Goal: Transaction & Acquisition: Purchase product/service

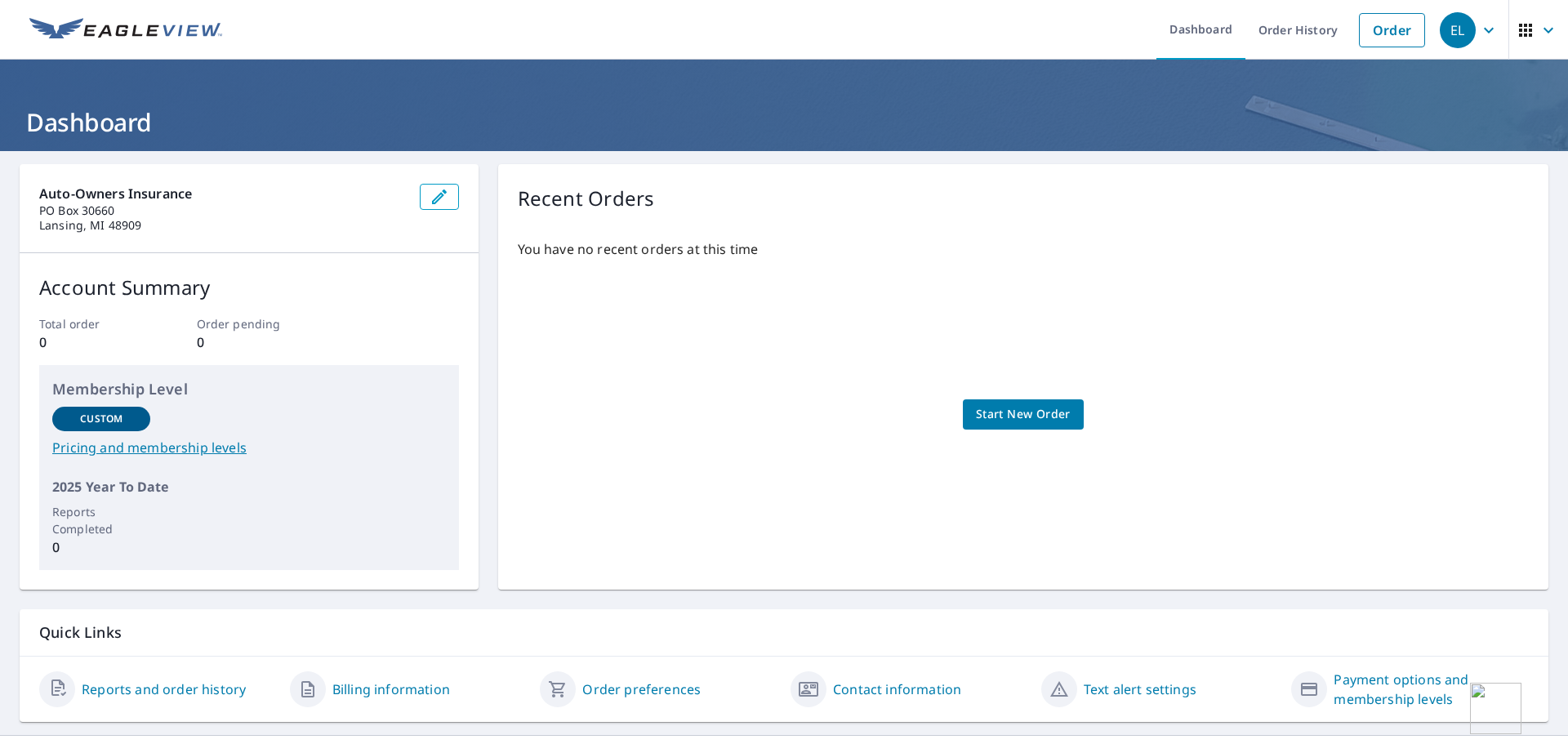
click at [1458, 32] on div "EL" at bounding box center [1458, 30] width 36 height 36
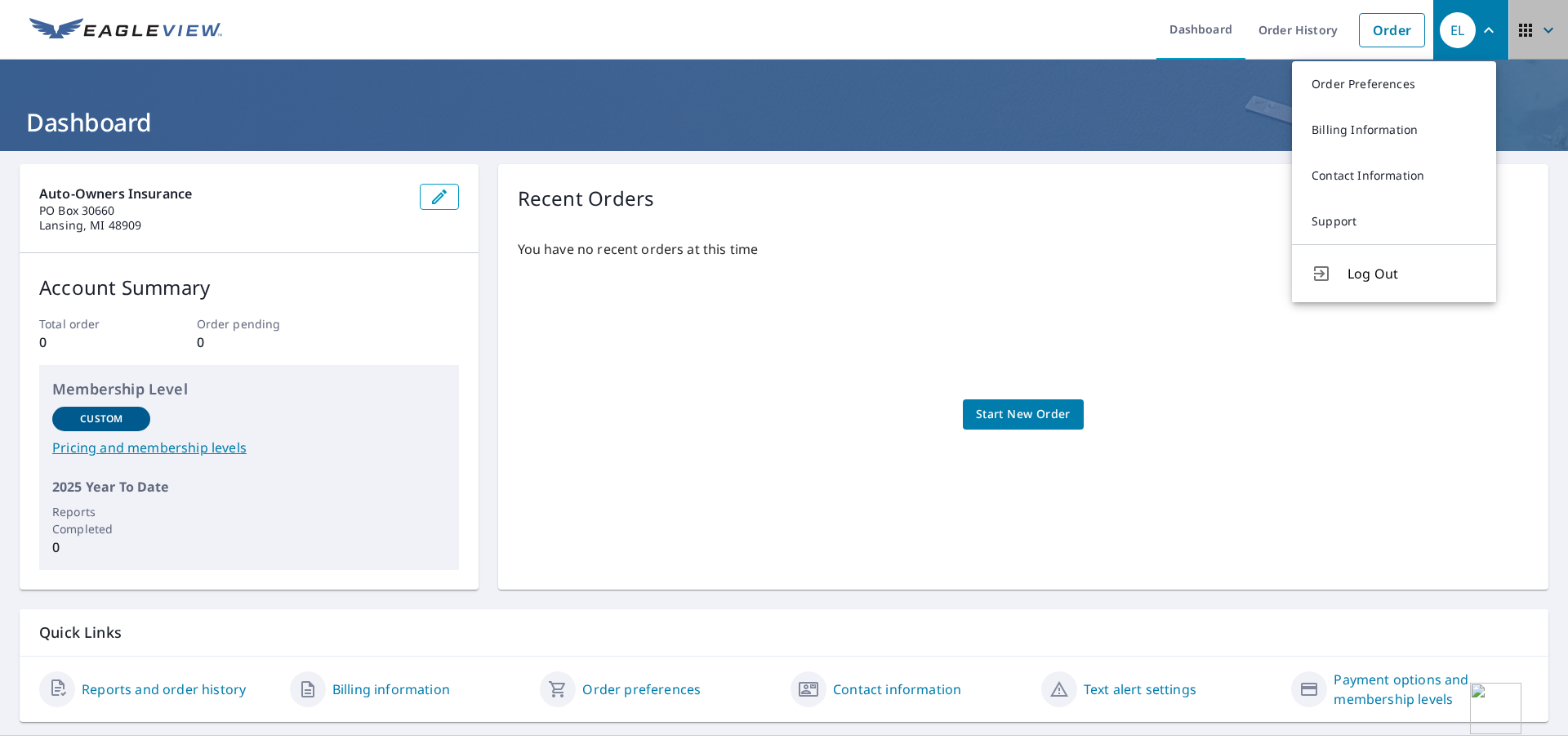
click at [1538, 30] on icon "button" at bounding box center [1548, 30] width 20 height 20
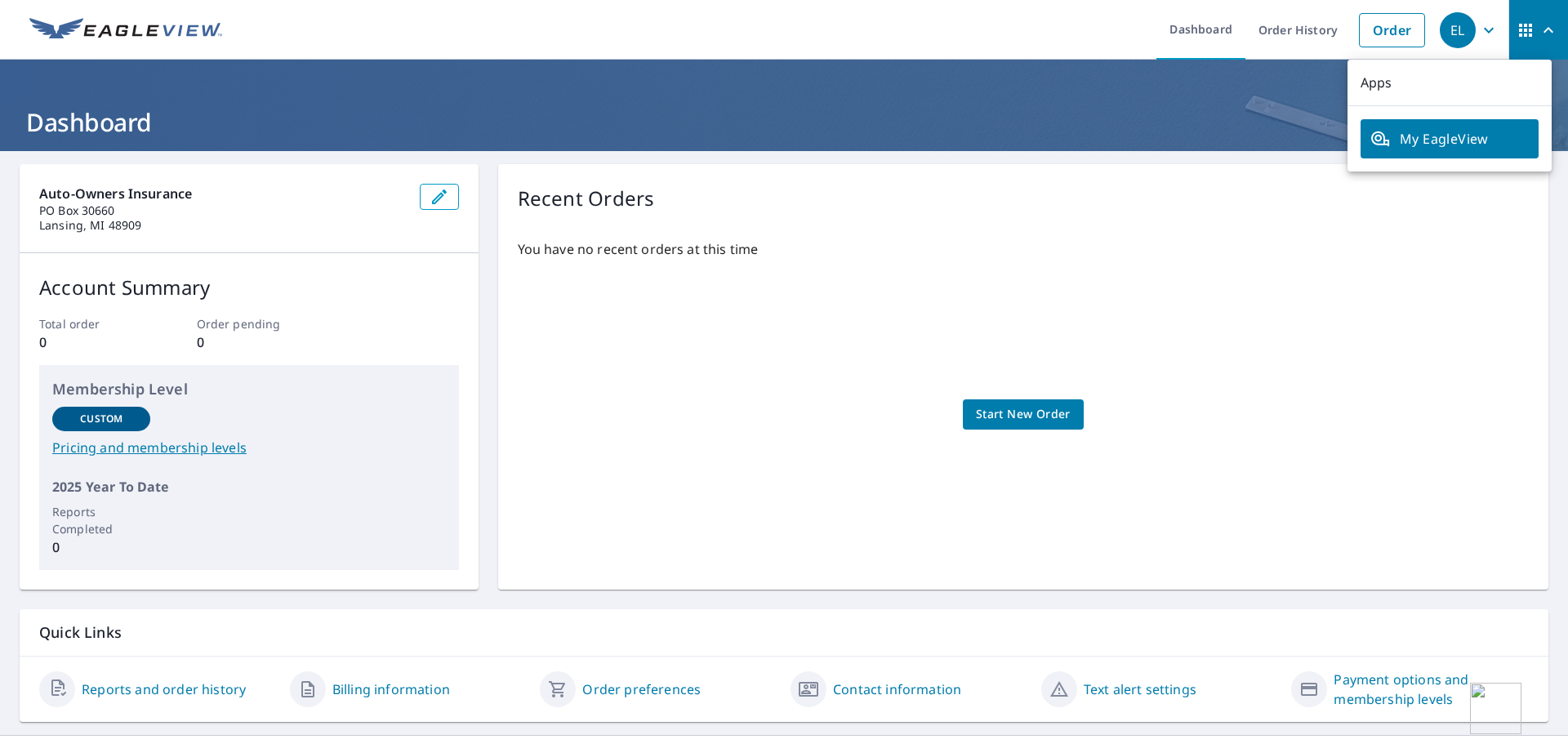
click at [1440, 142] on span "My EagleView" at bounding box center [1450, 139] width 159 height 20
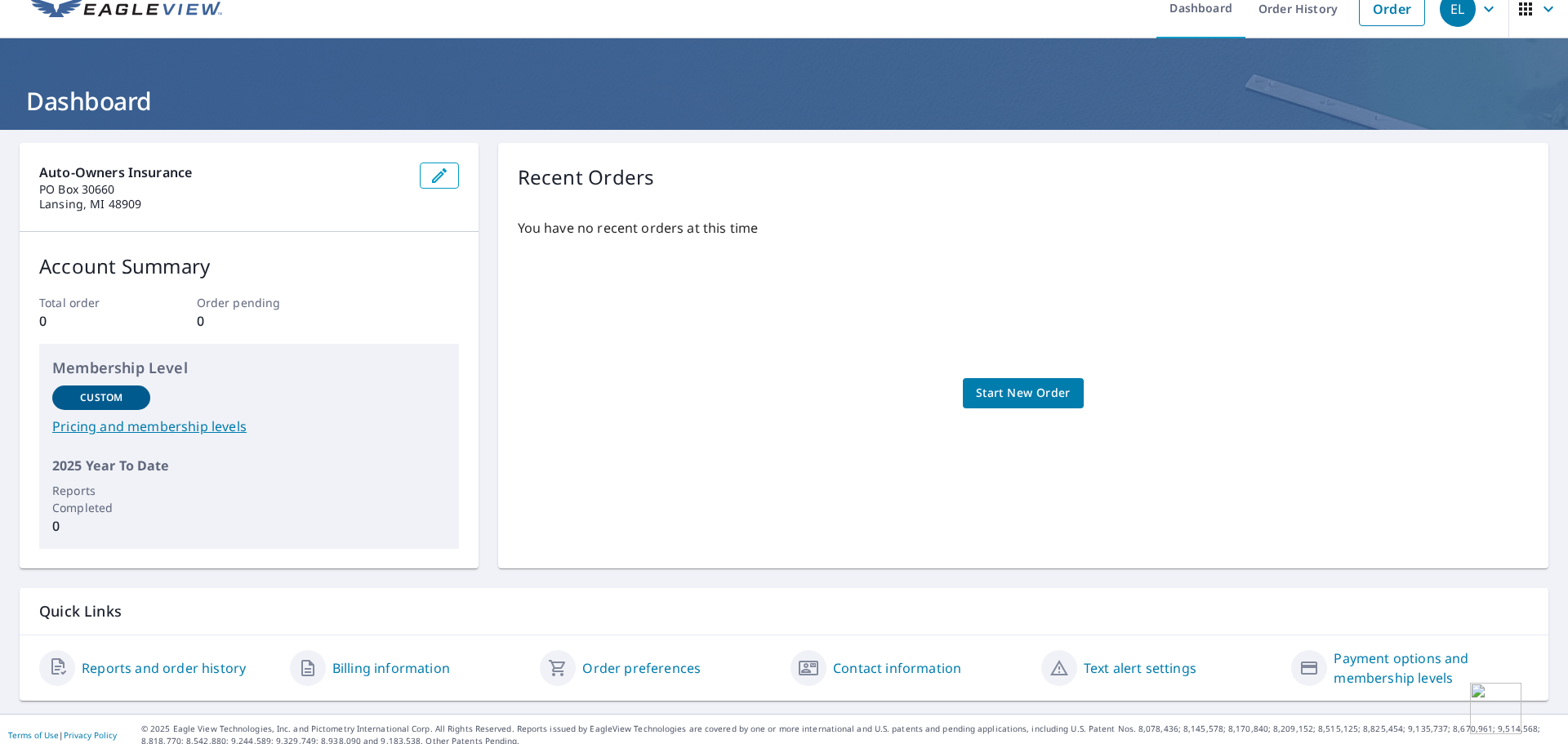
scroll to position [32, 0]
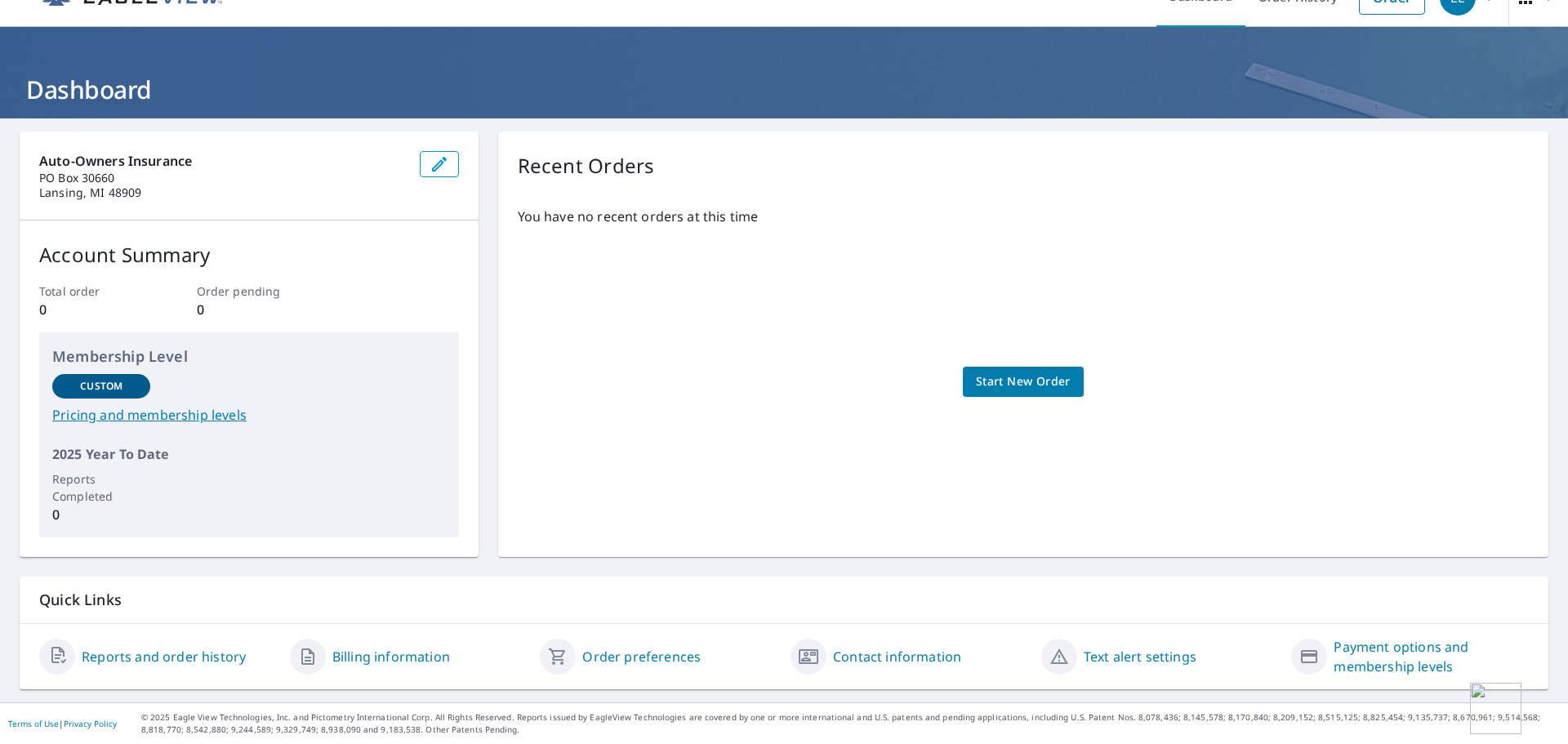
click at [1046, 381] on span "Start New Order" at bounding box center [1024, 382] width 95 height 21
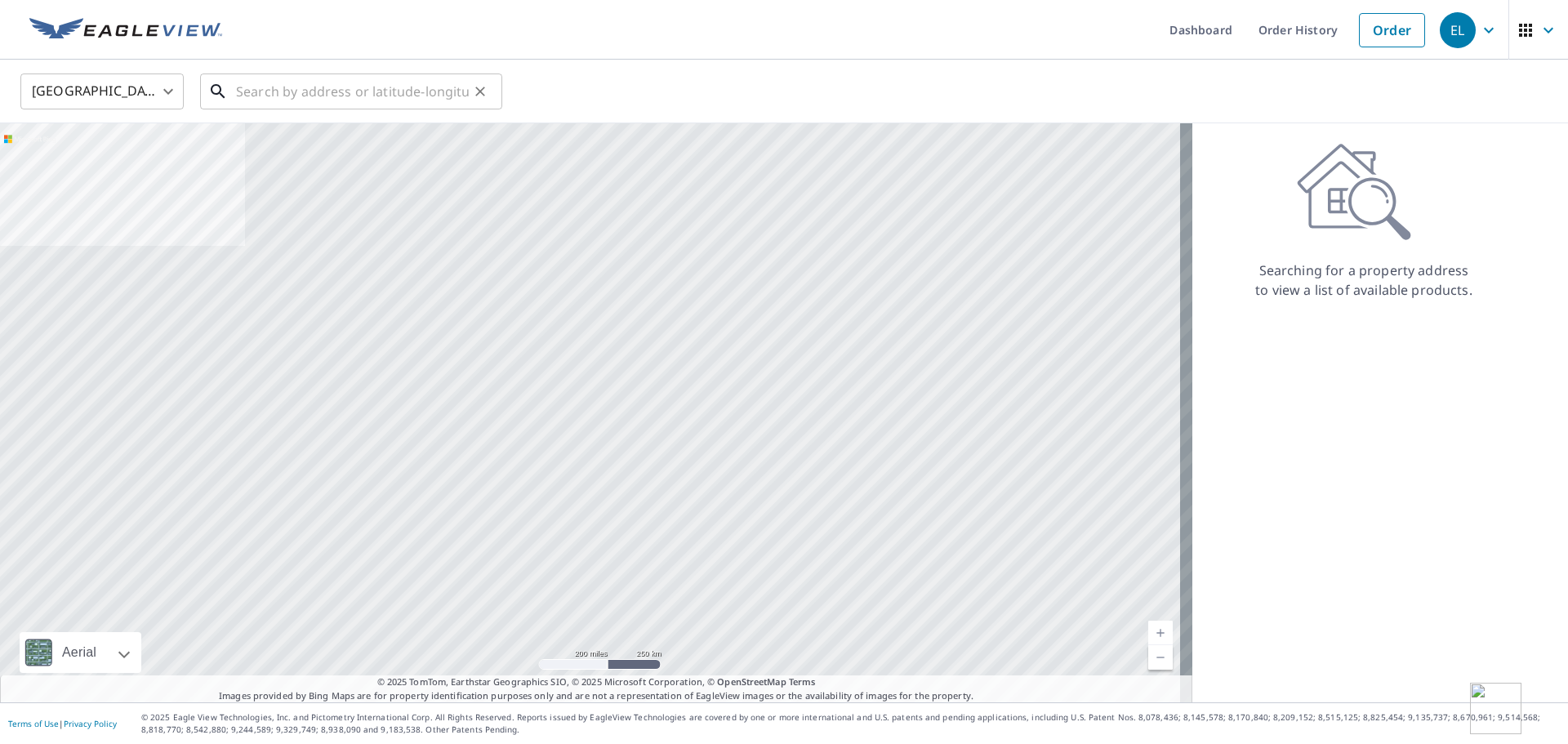
click at [358, 79] on input "text" at bounding box center [352, 91] width 233 height 46
paste input "[STREET_ADDRESS][PERSON_NAME][PERSON_NAME]"
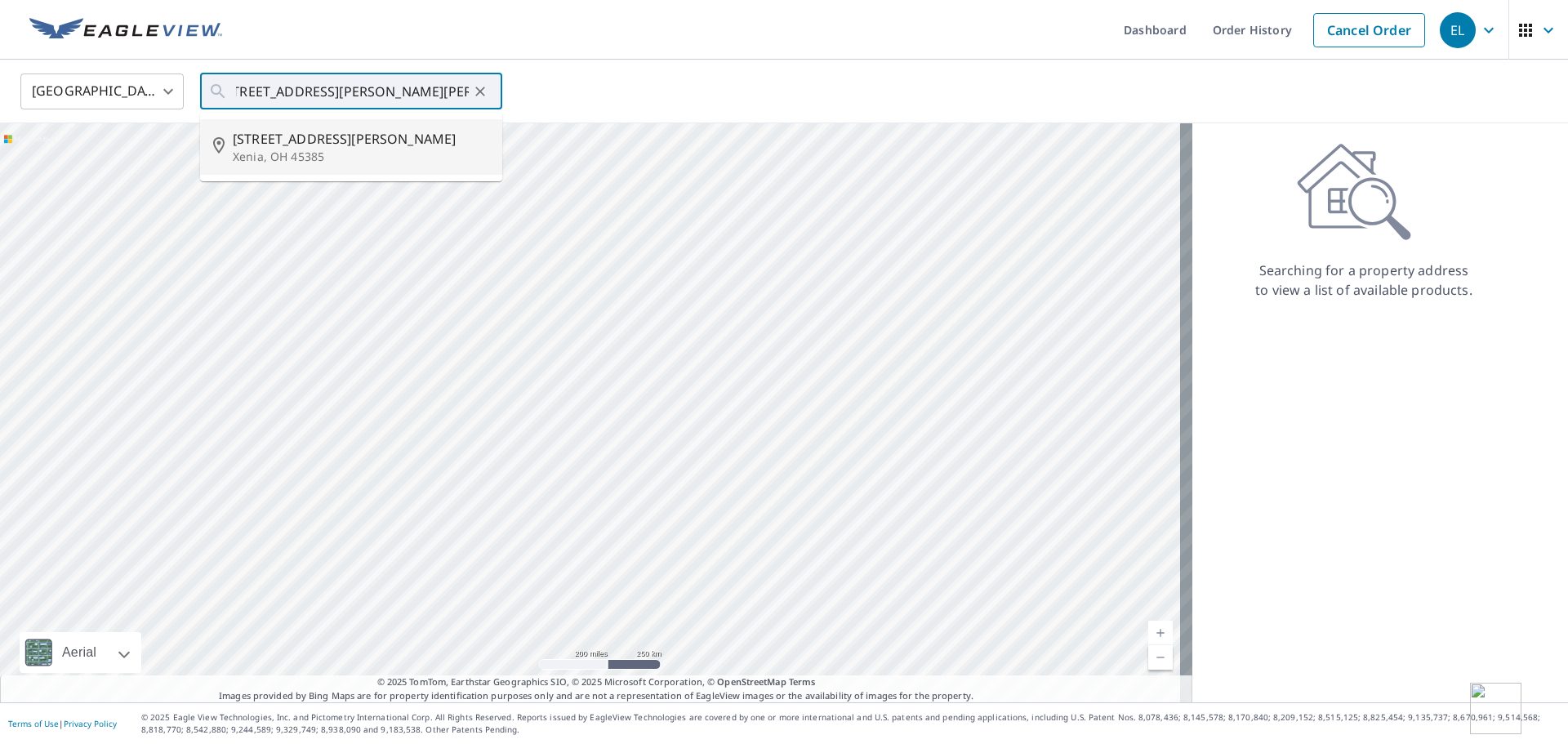
type input "[STREET_ADDRESS][PERSON_NAME][PERSON_NAME]"
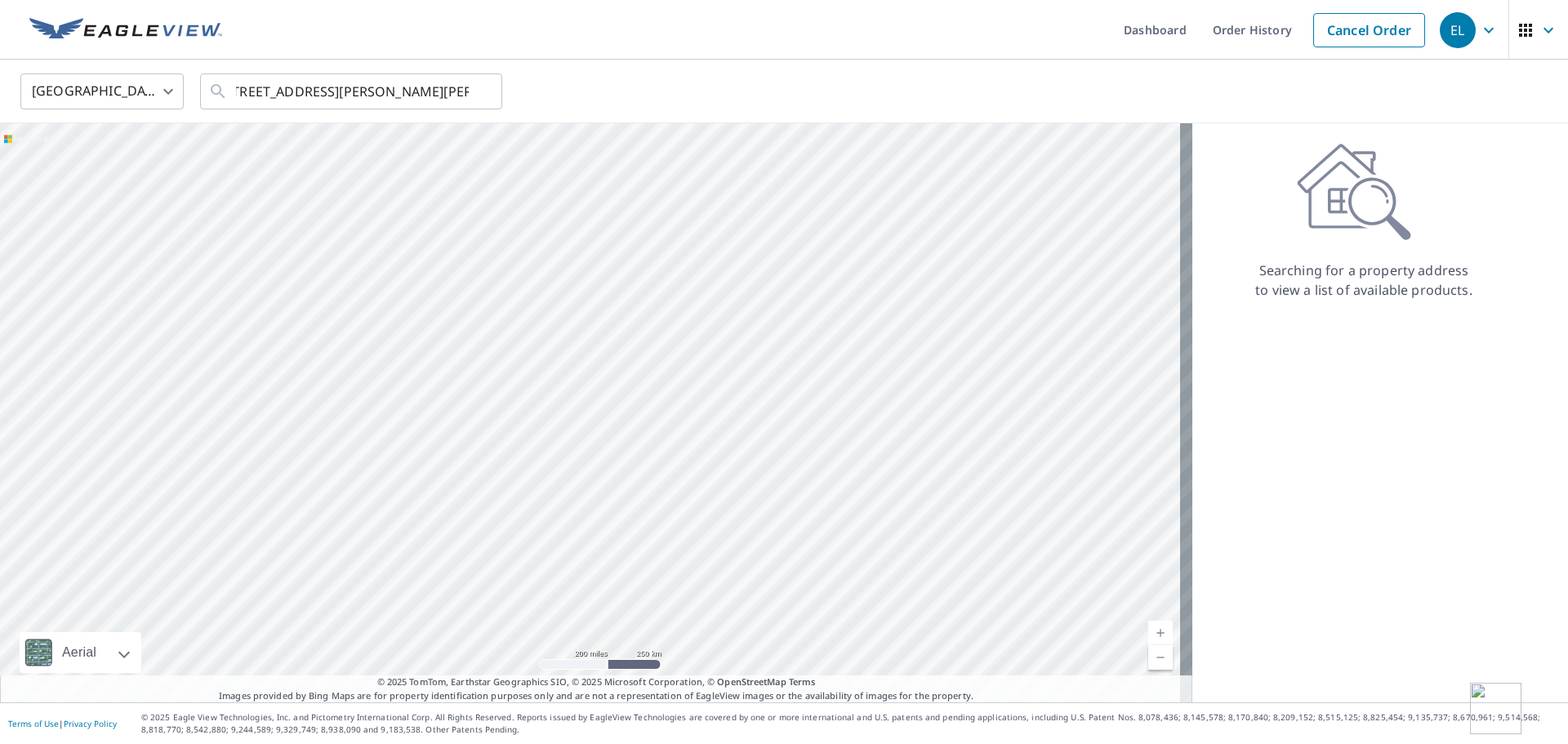
scroll to position [0, 0]
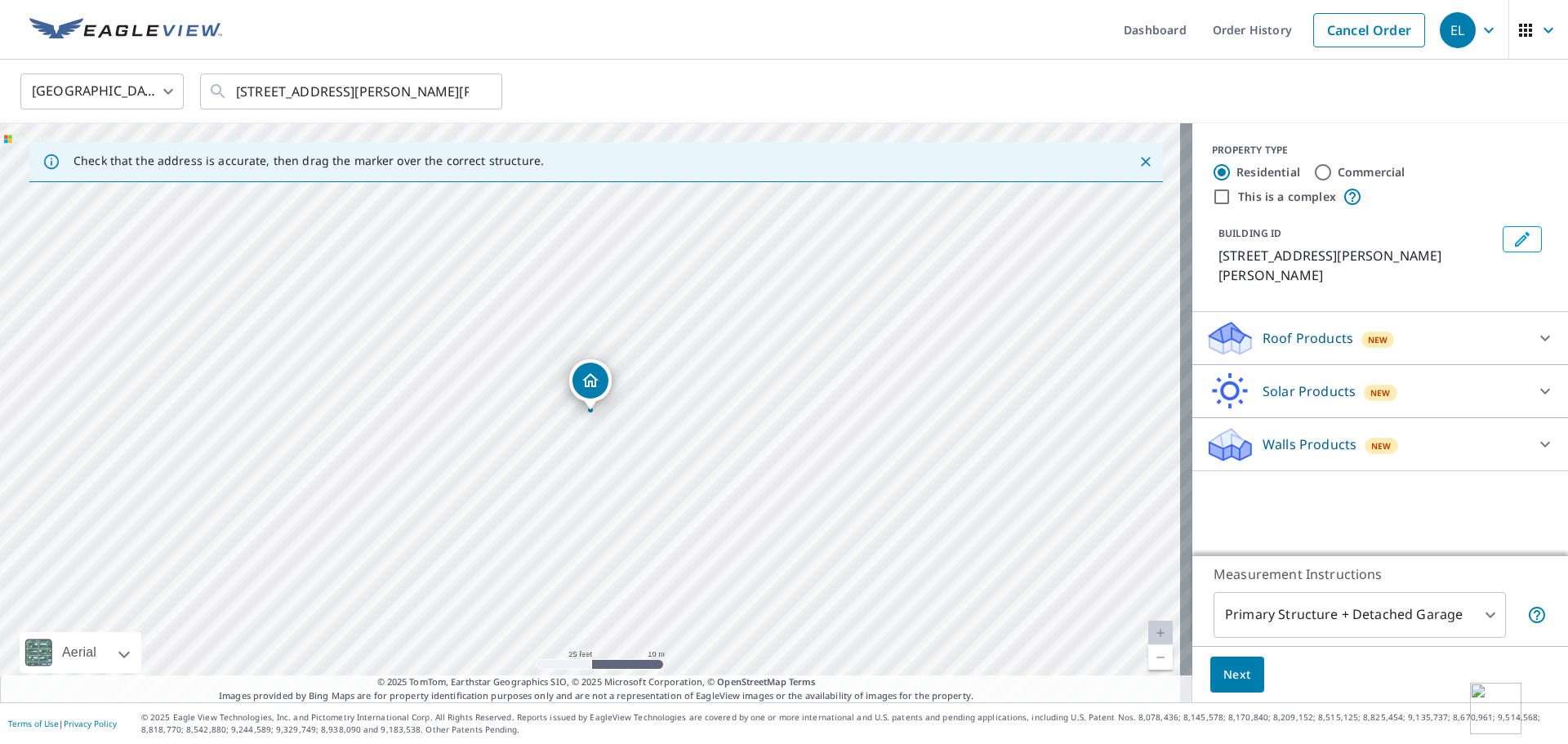
click at [1303, 328] on p "Roof Products" at bounding box center [1307, 338] width 91 height 20
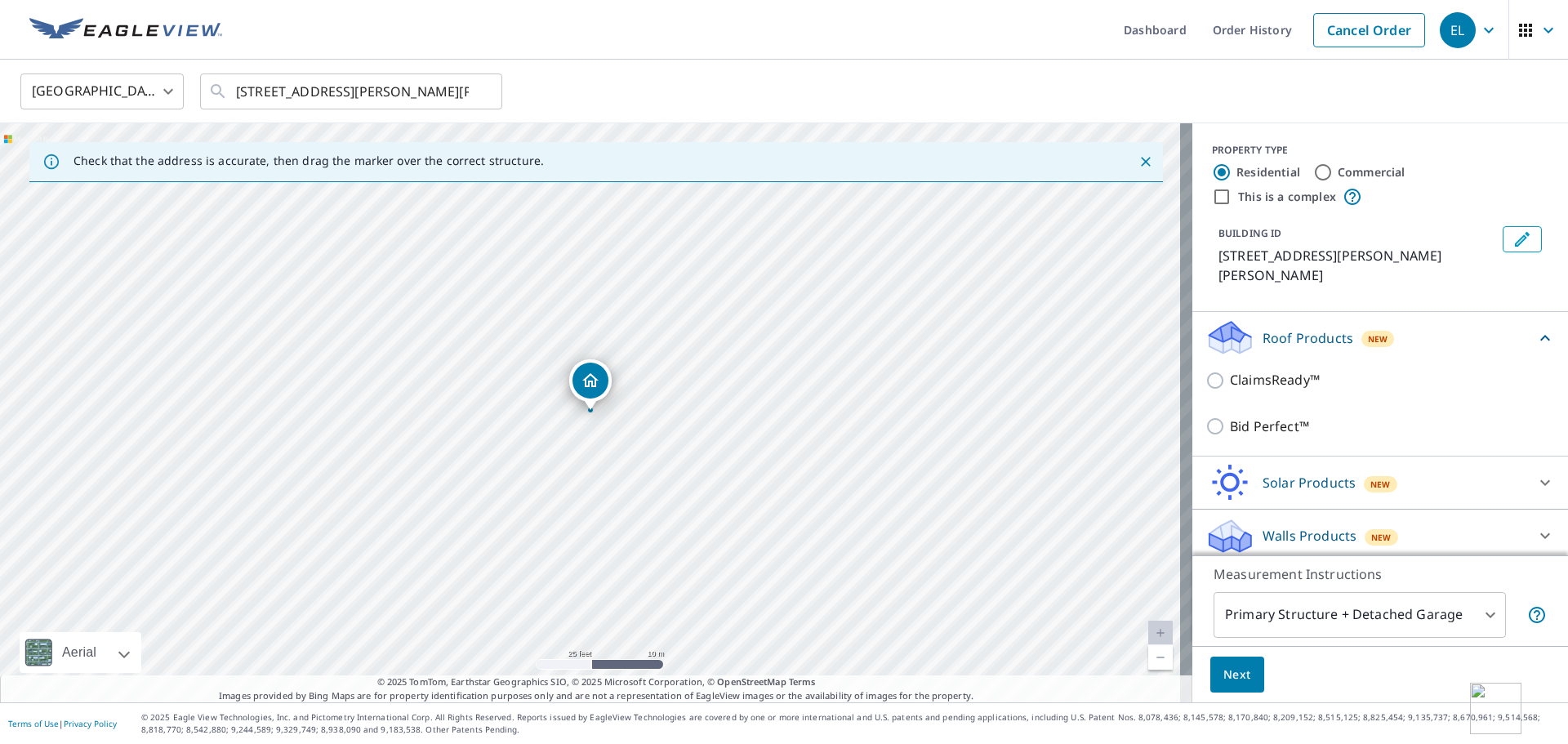
click at [1303, 328] on p "Roof Products" at bounding box center [1307, 338] width 91 height 20
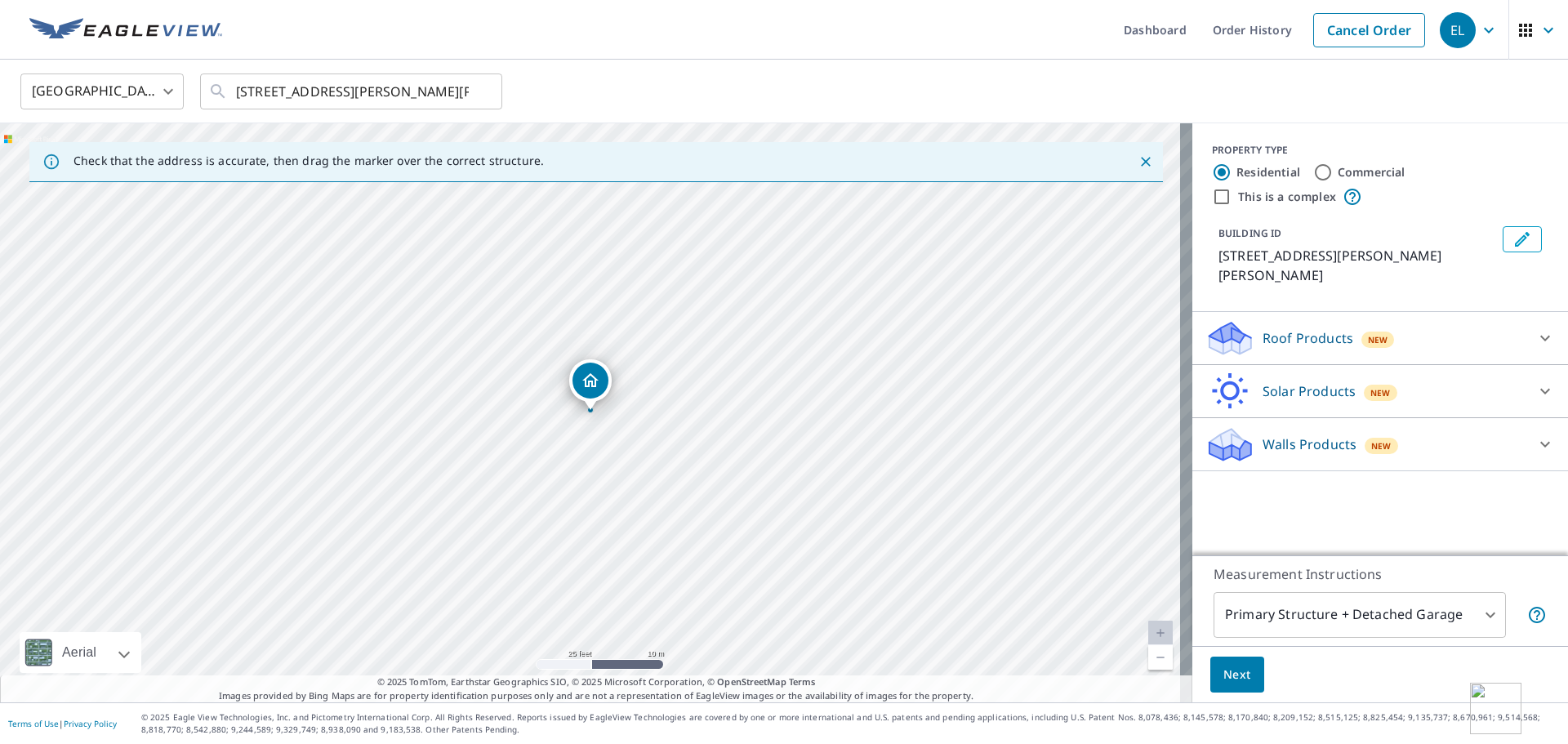
click at [1313, 381] on p "Solar Products" at bounding box center [1309, 391] width 93 height 20
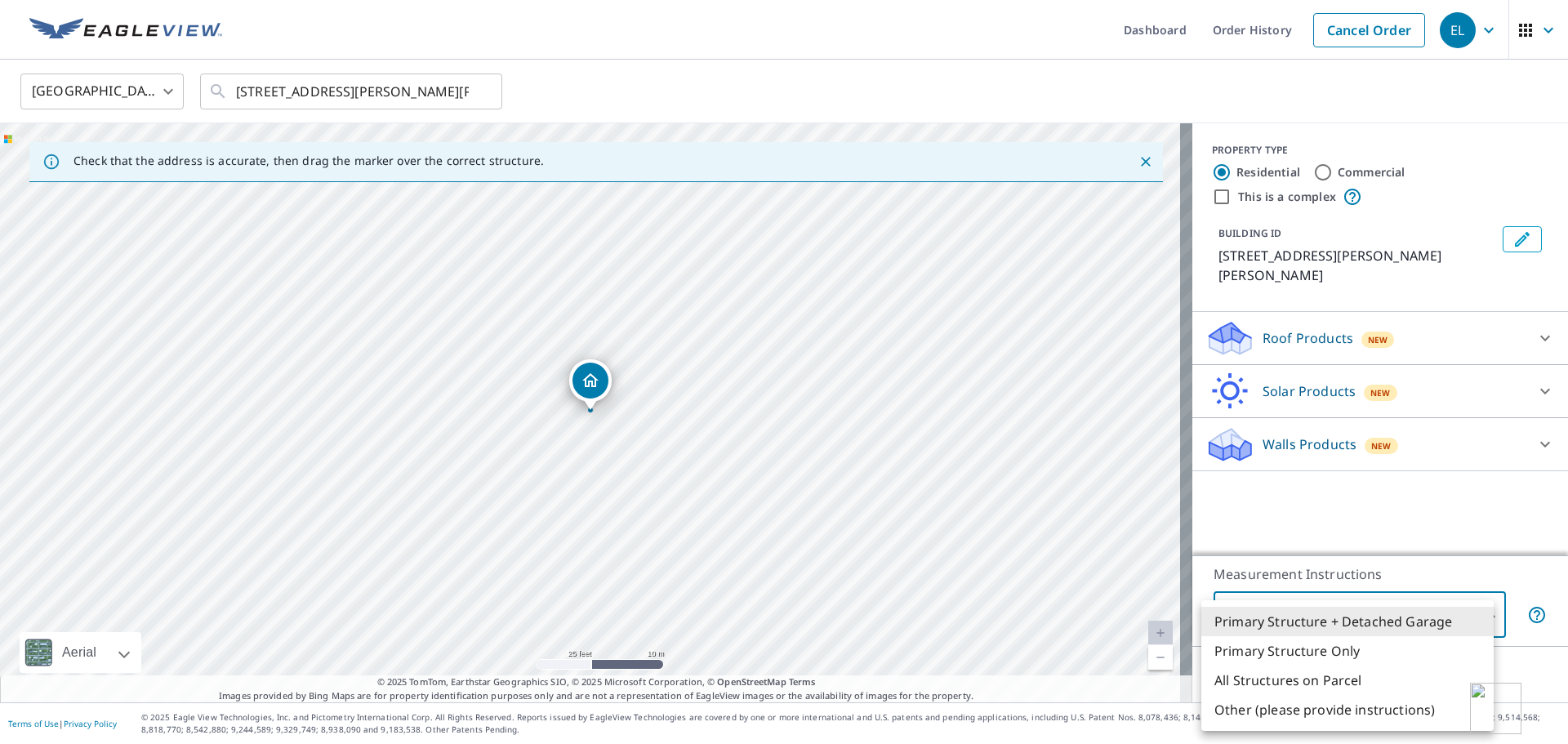
click at [1285, 606] on body "EL EL Dashboard Order History Cancel Order EL United States US ​ [STREET_ADDRES…" at bounding box center [784, 372] width 1568 height 744
click at [1293, 654] on li "Primary Structure Only" at bounding box center [1347, 651] width 292 height 30
type input "2"
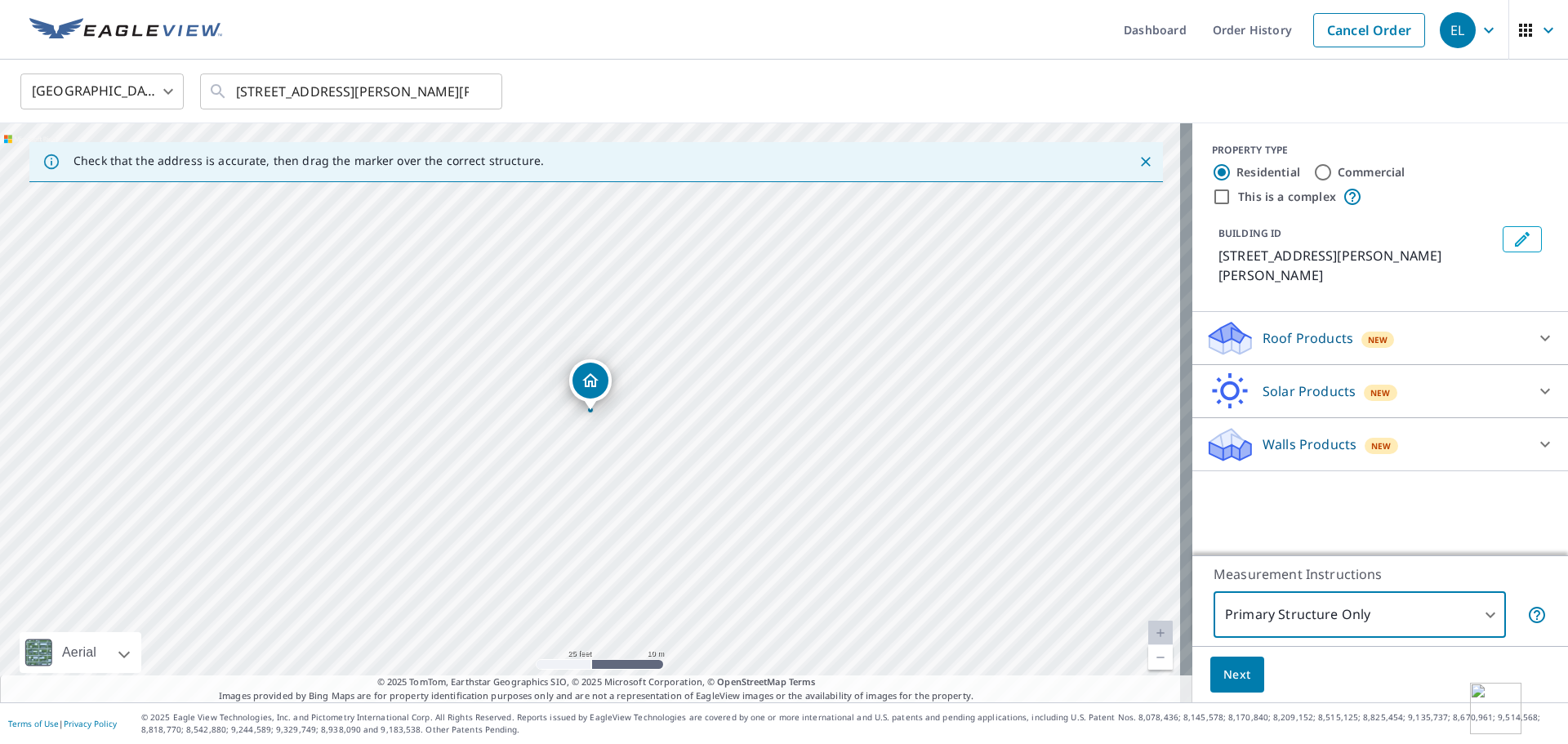
click at [1234, 669] on span "Next" at bounding box center [1237, 675] width 28 height 21
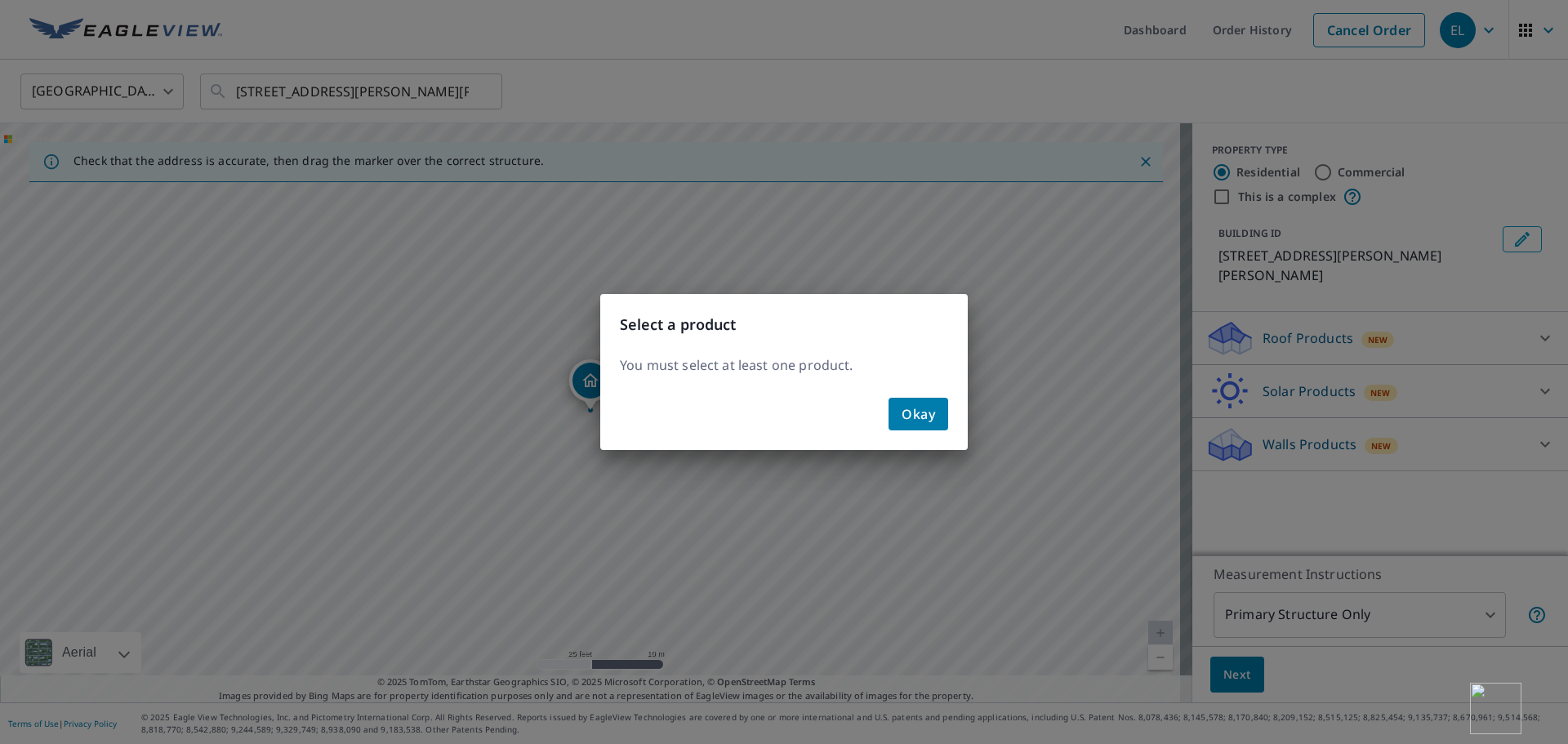
click at [913, 406] on span "Okay" at bounding box center [918, 414] width 33 height 23
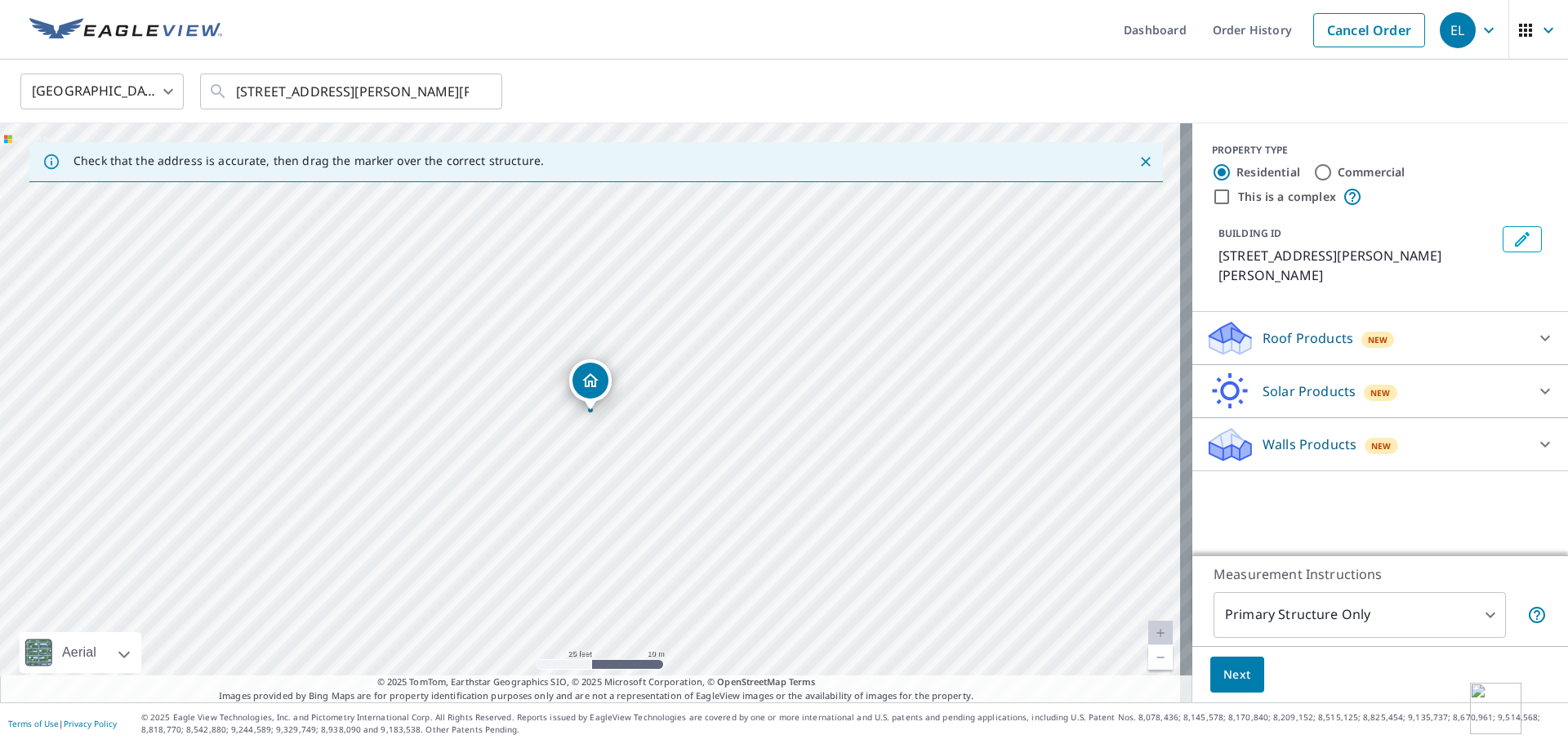
click at [1314, 328] on p "Roof Products" at bounding box center [1307, 338] width 91 height 20
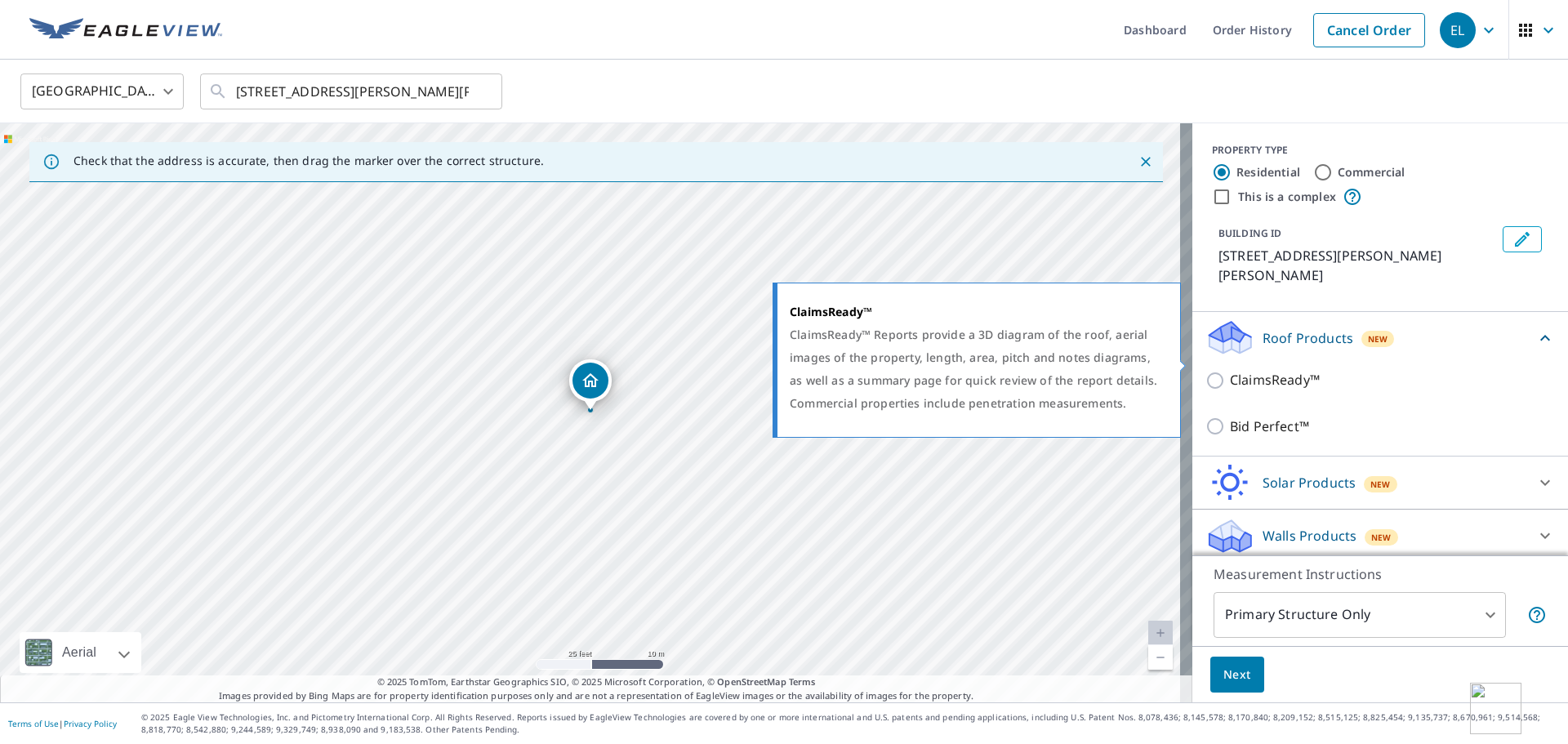
click at [1258, 370] on p "ClaimsReady™" at bounding box center [1275, 380] width 90 height 21
click at [1230, 371] on input "ClaimsReady™" at bounding box center [1217, 381] width 24 height 20
checkbox input "true"
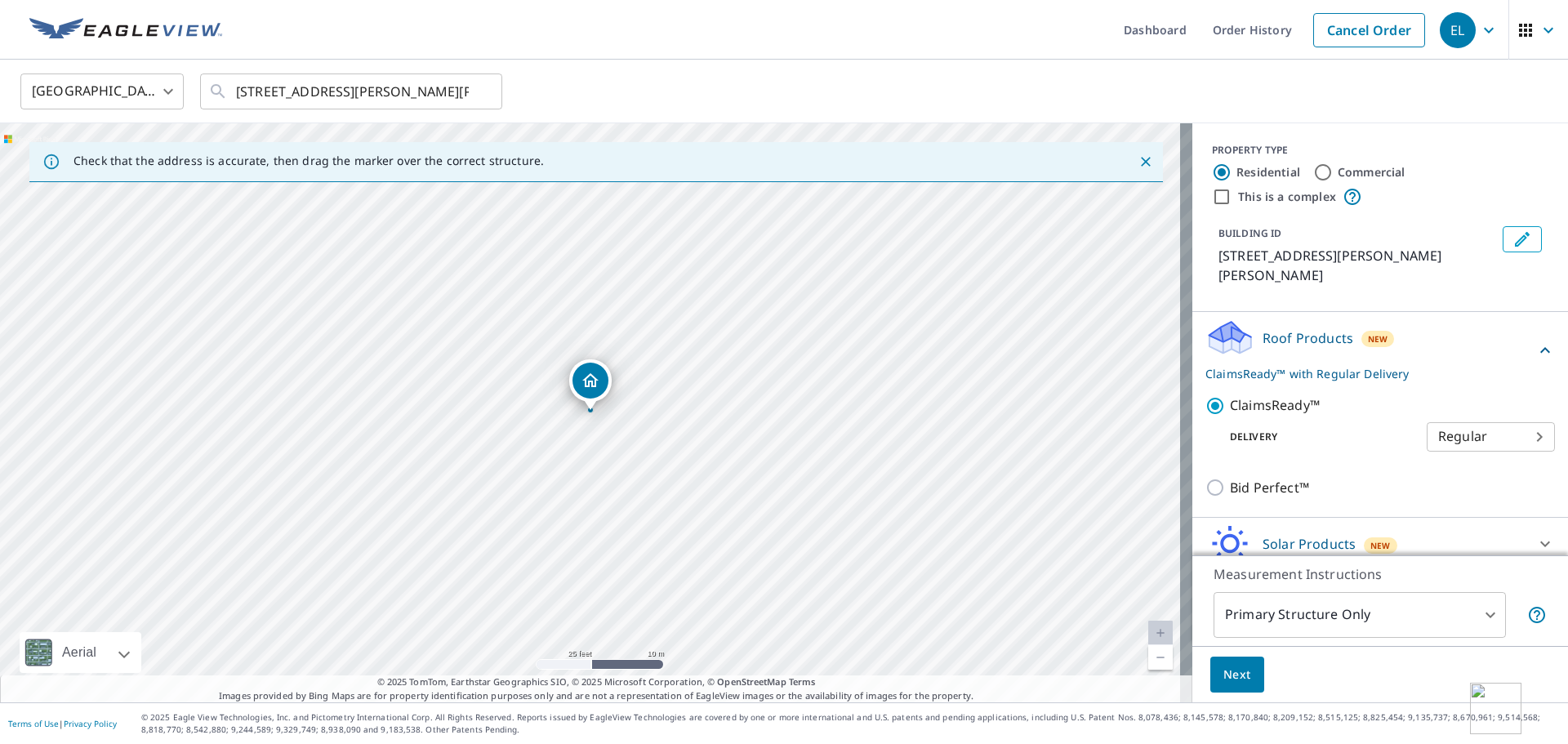
click at [1225, 670] on span "Next" at bounding box center [1237, 675] width 28 height 21
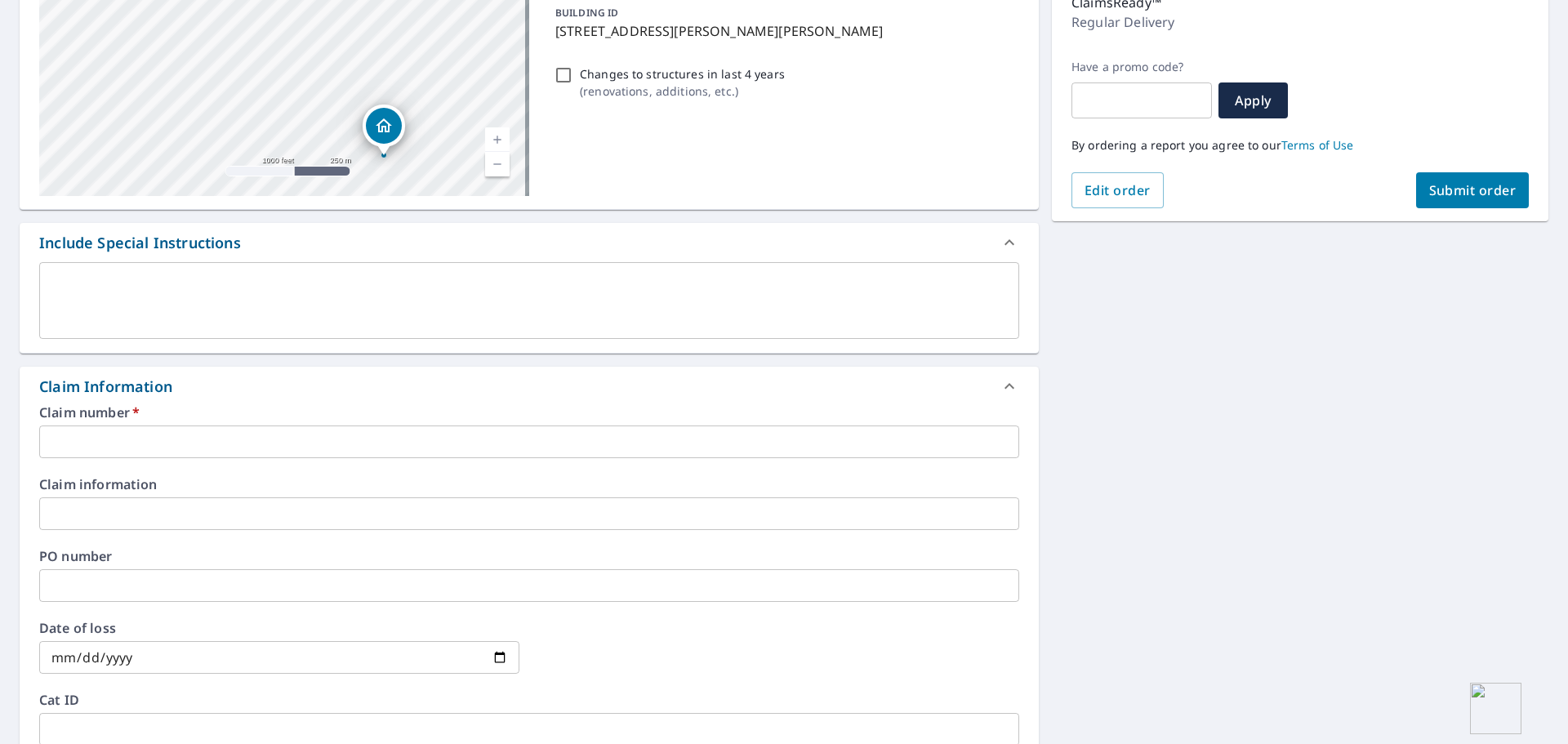
scroll to position [245, 0]
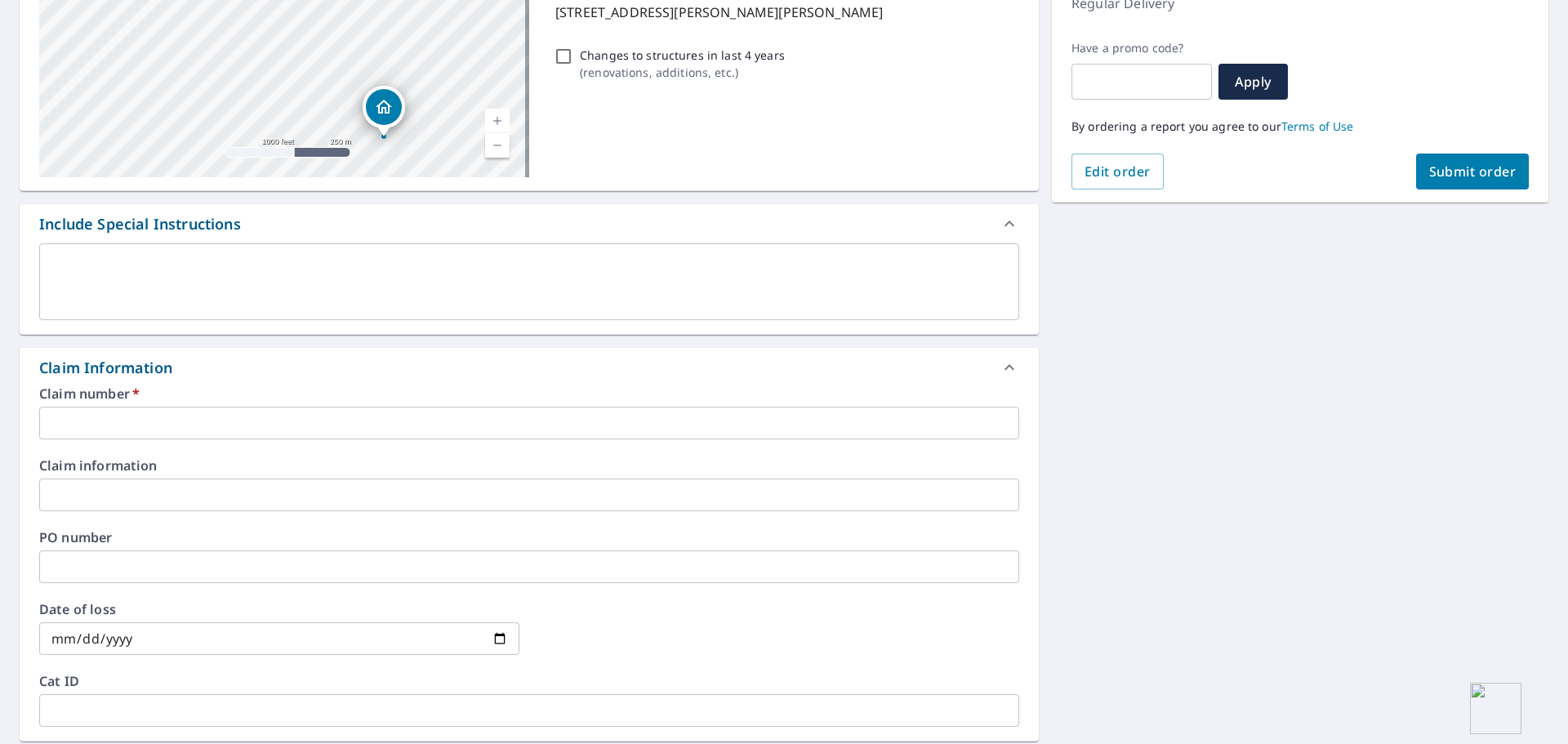
click at [191, 419] on input "text" at bounding box center [529, 423] width 980 height 32
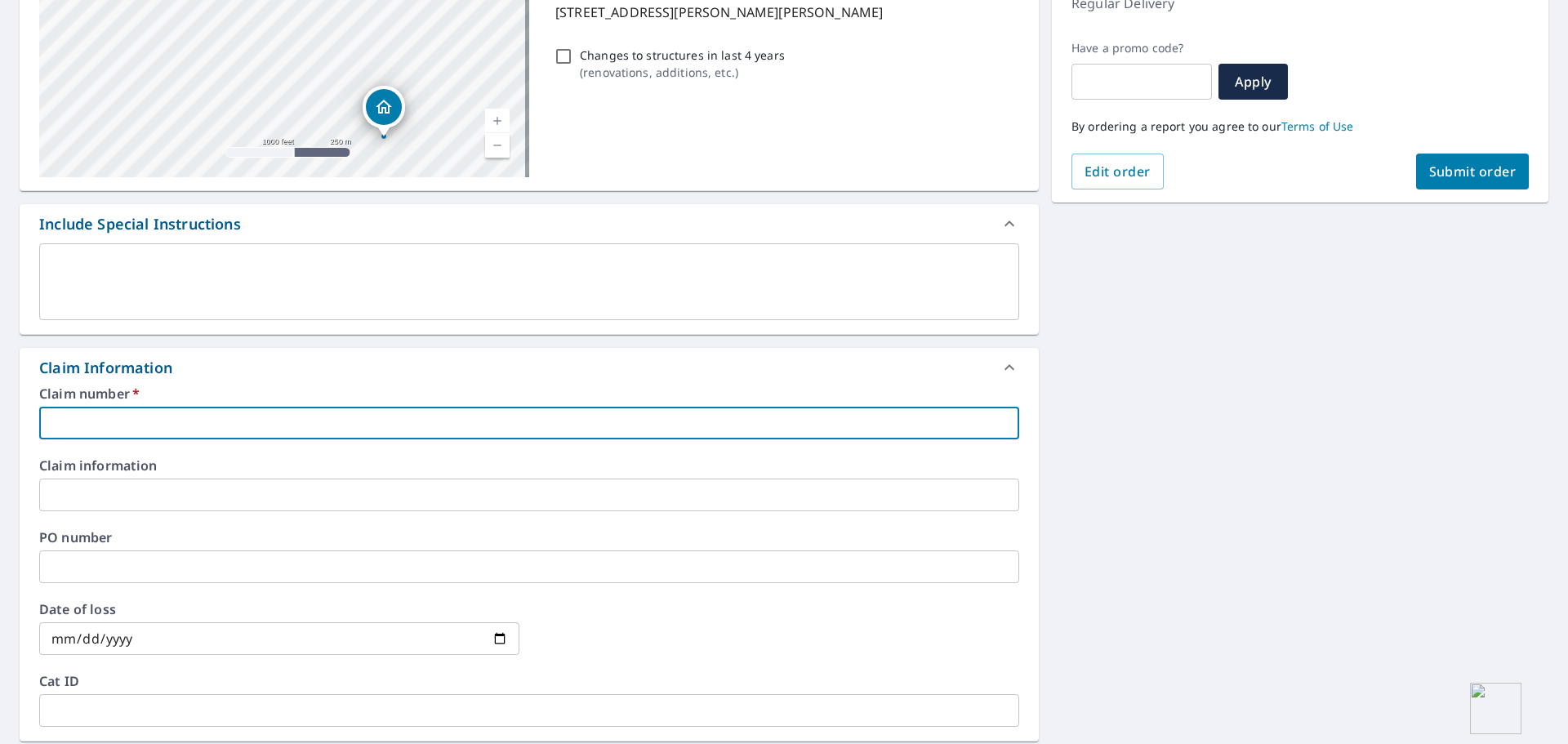
paste input "[PHONE_NUMBER]"
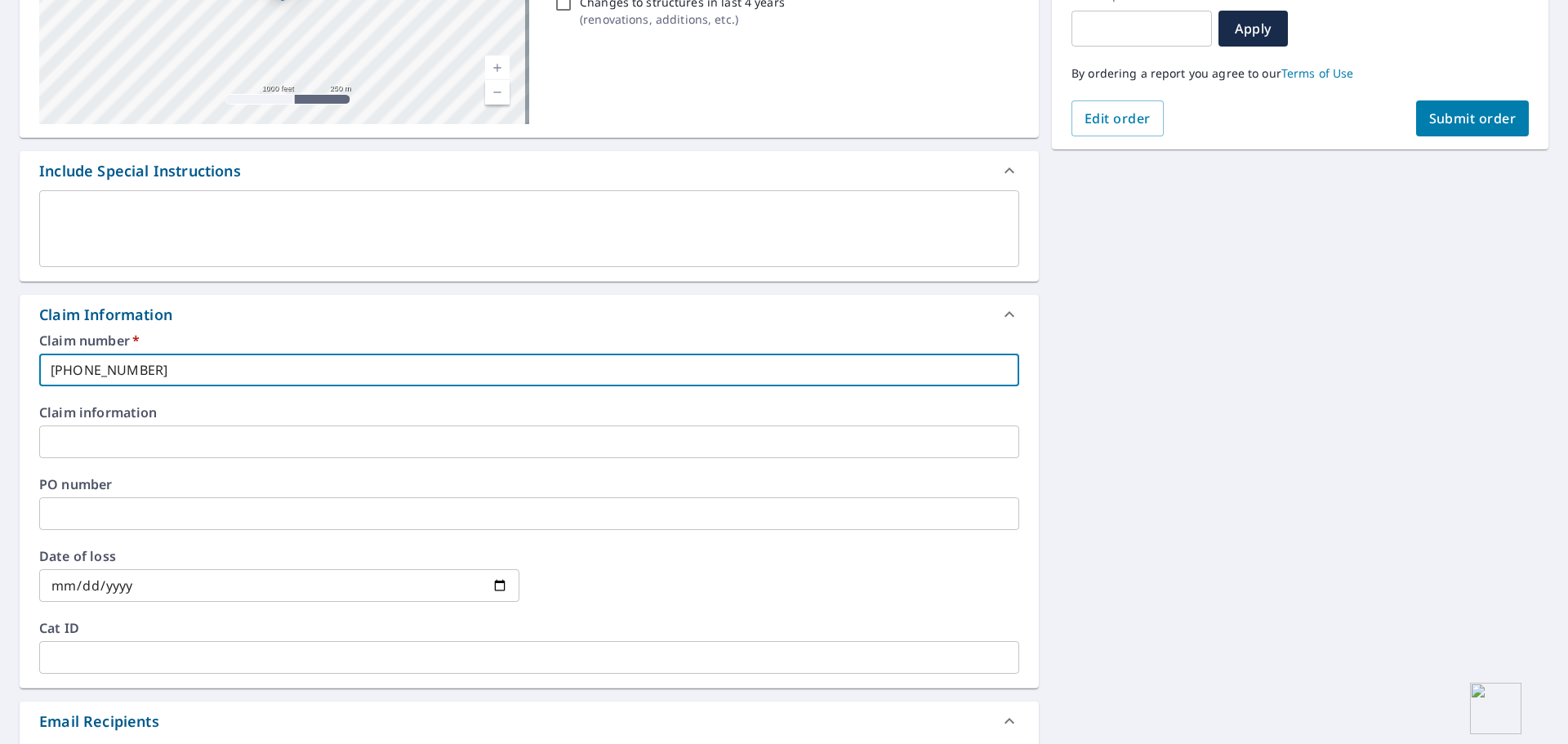
scroll to position [326, 0]
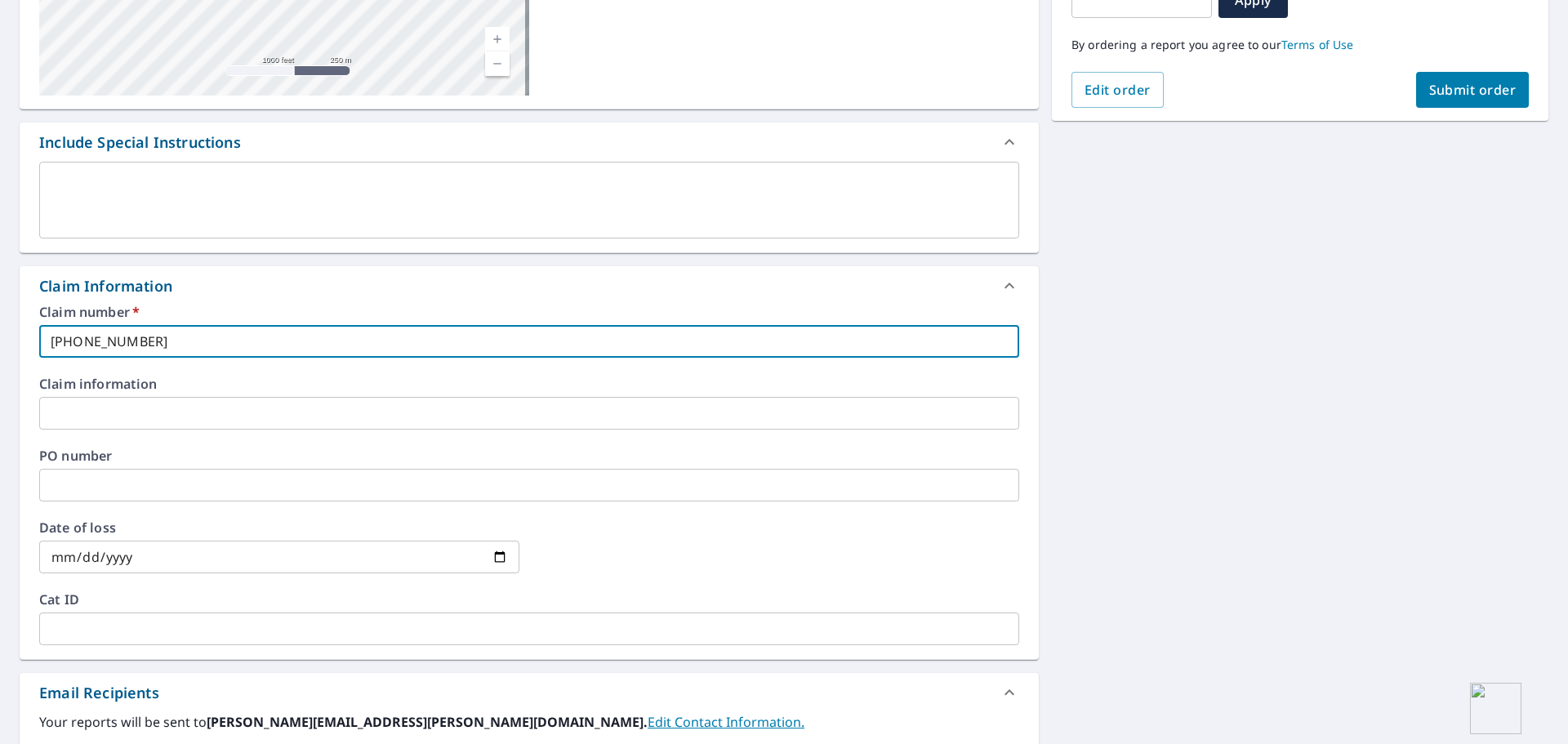
type input "[PHONE_NUMBER]"
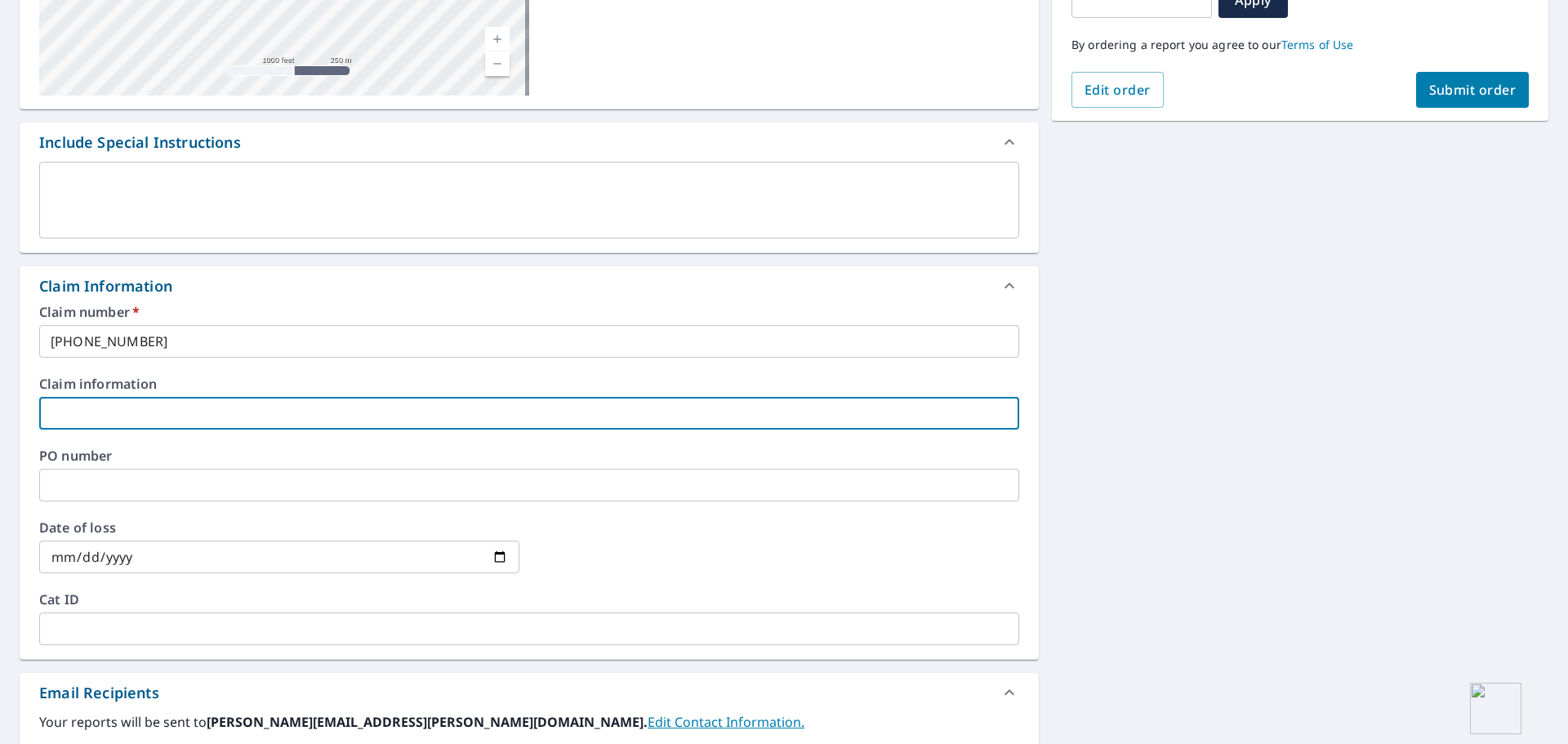
click at [154, 411] on input "text" at bounding box center [529, 413] width 980 height 32
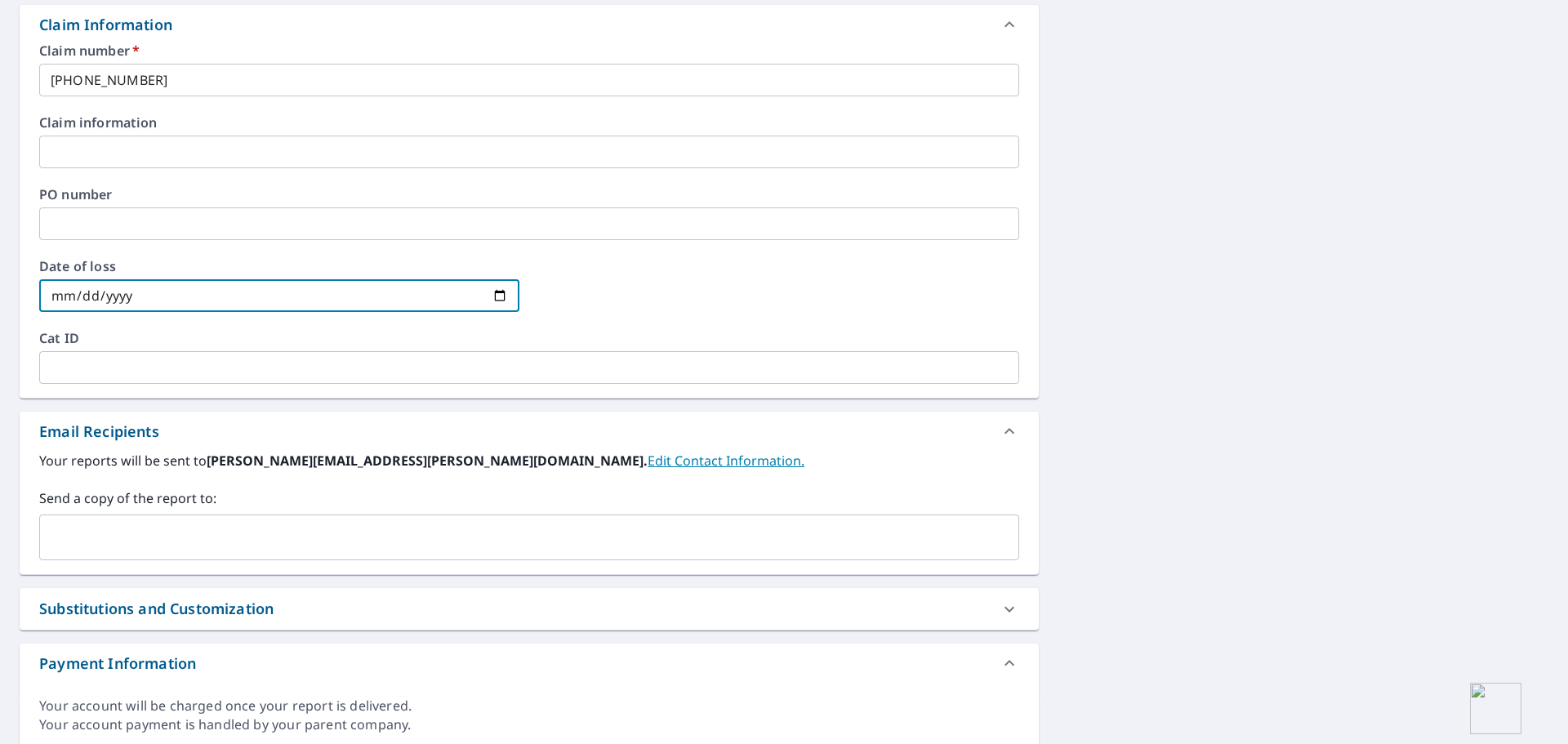
scroll to position [647, 0]
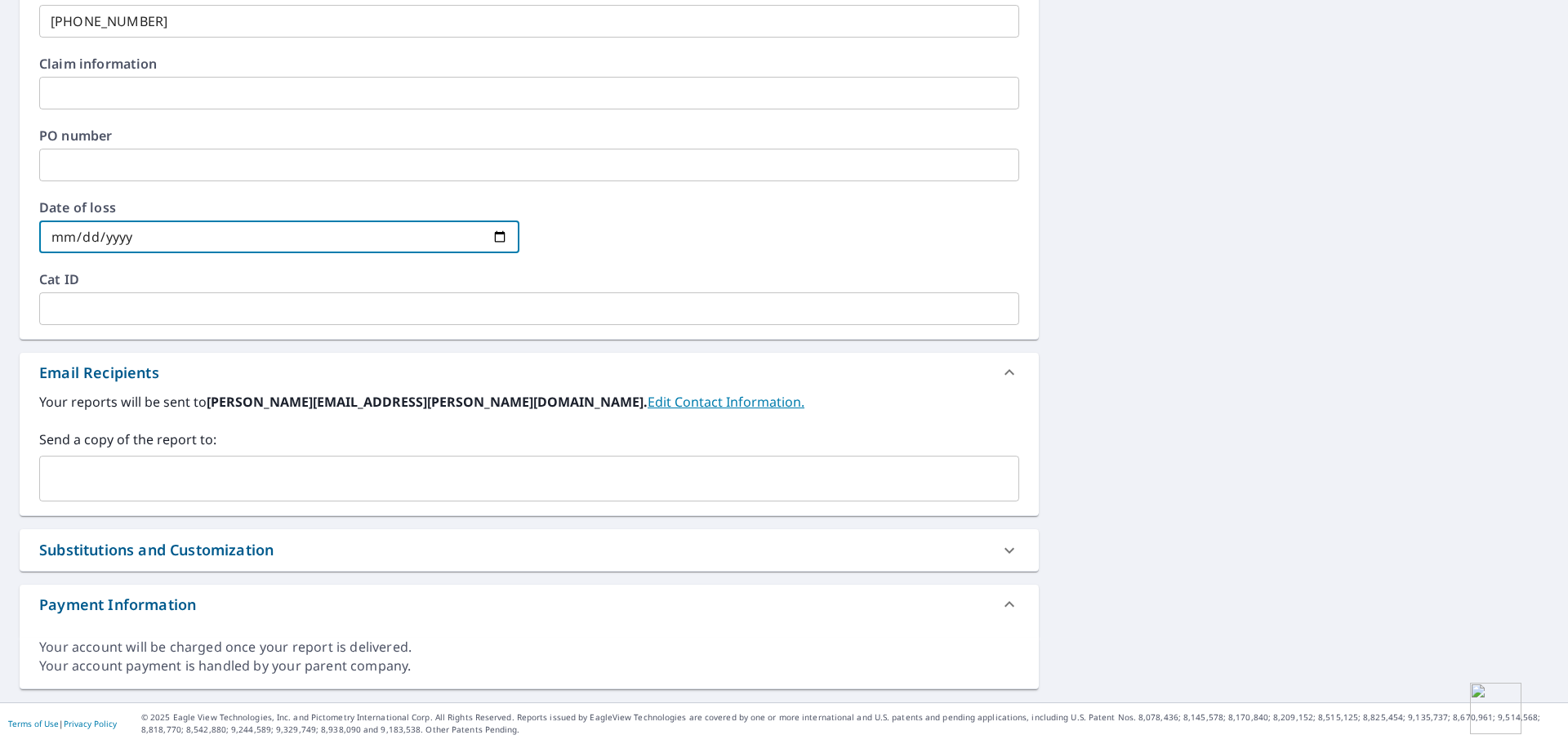
click at [293, 471] on input "text" at bounding box center [517, 479] width 941 height 31
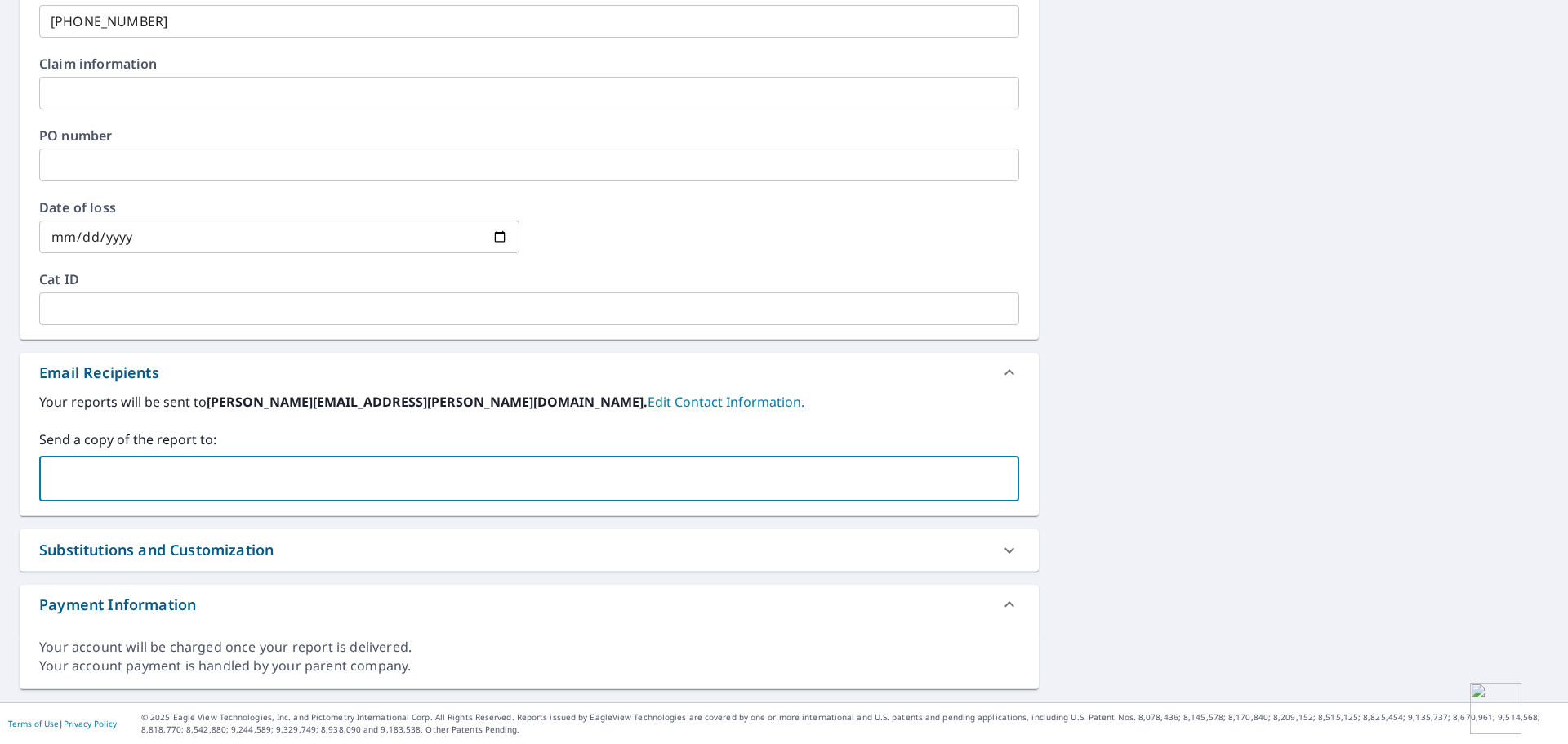
click at [186, 424] on div "Your reports will be sent to [PERSON_NAME][EMAIL_ADDRESS][PERSON_NAME][DOMAIN_N…" at bounding box center [529, 446] width 980 height 109
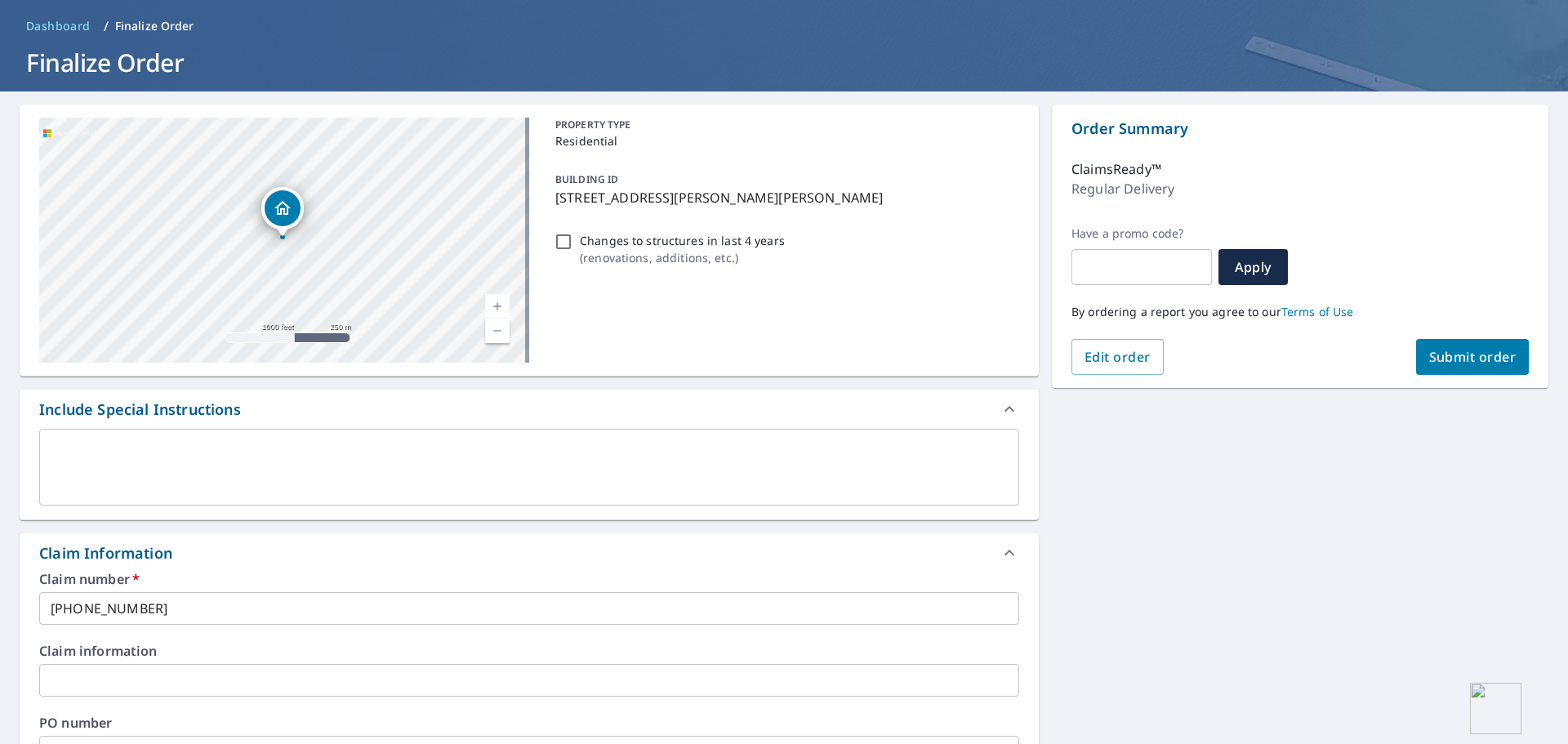
scroll to position [0, 0]
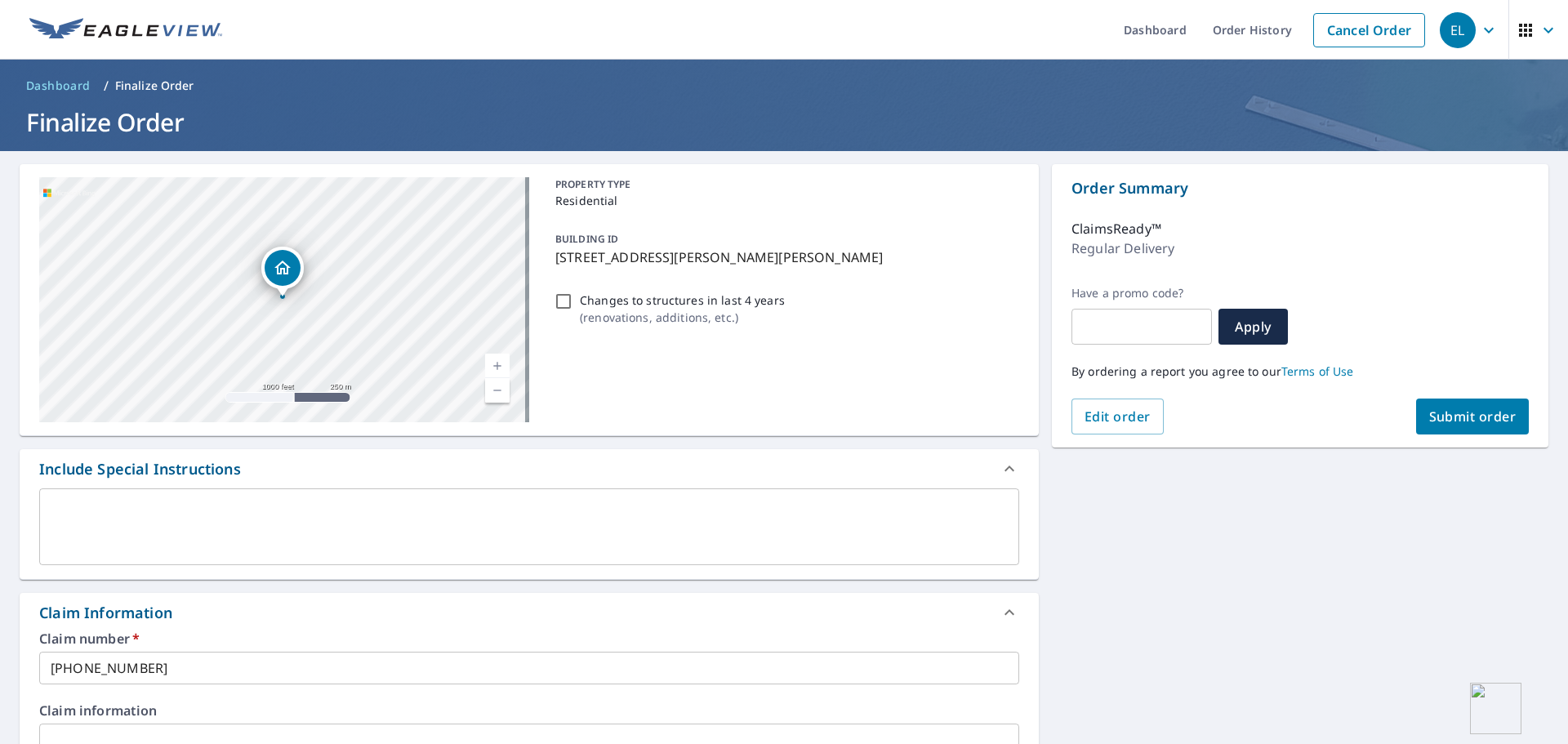
click at [1467, 426] on button "Submit order" at bounding box center [1473, 417] width 114 height 36
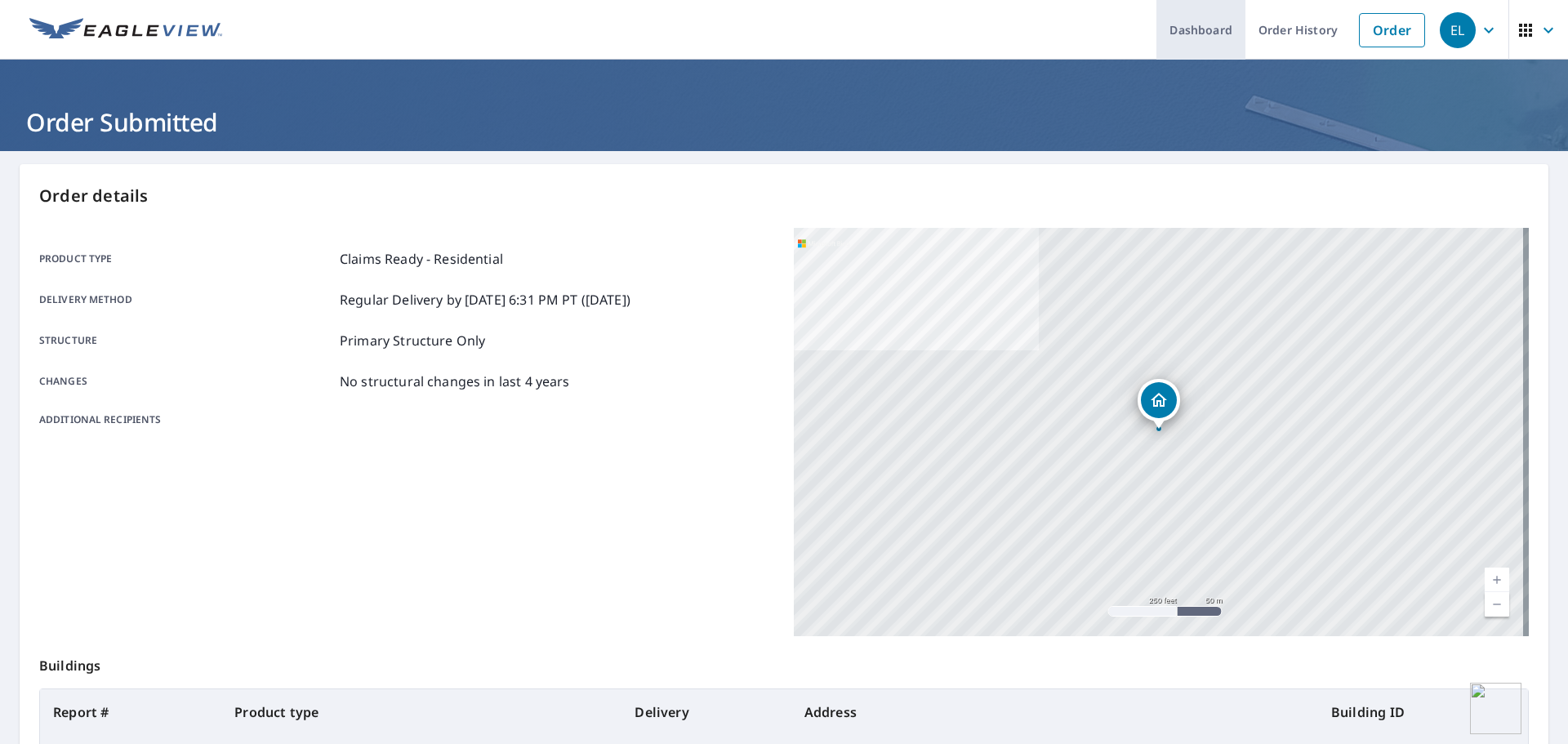
click at [1200, 27] on link "Dashboard" at bounding box center [1200, 30] width 89 height 60
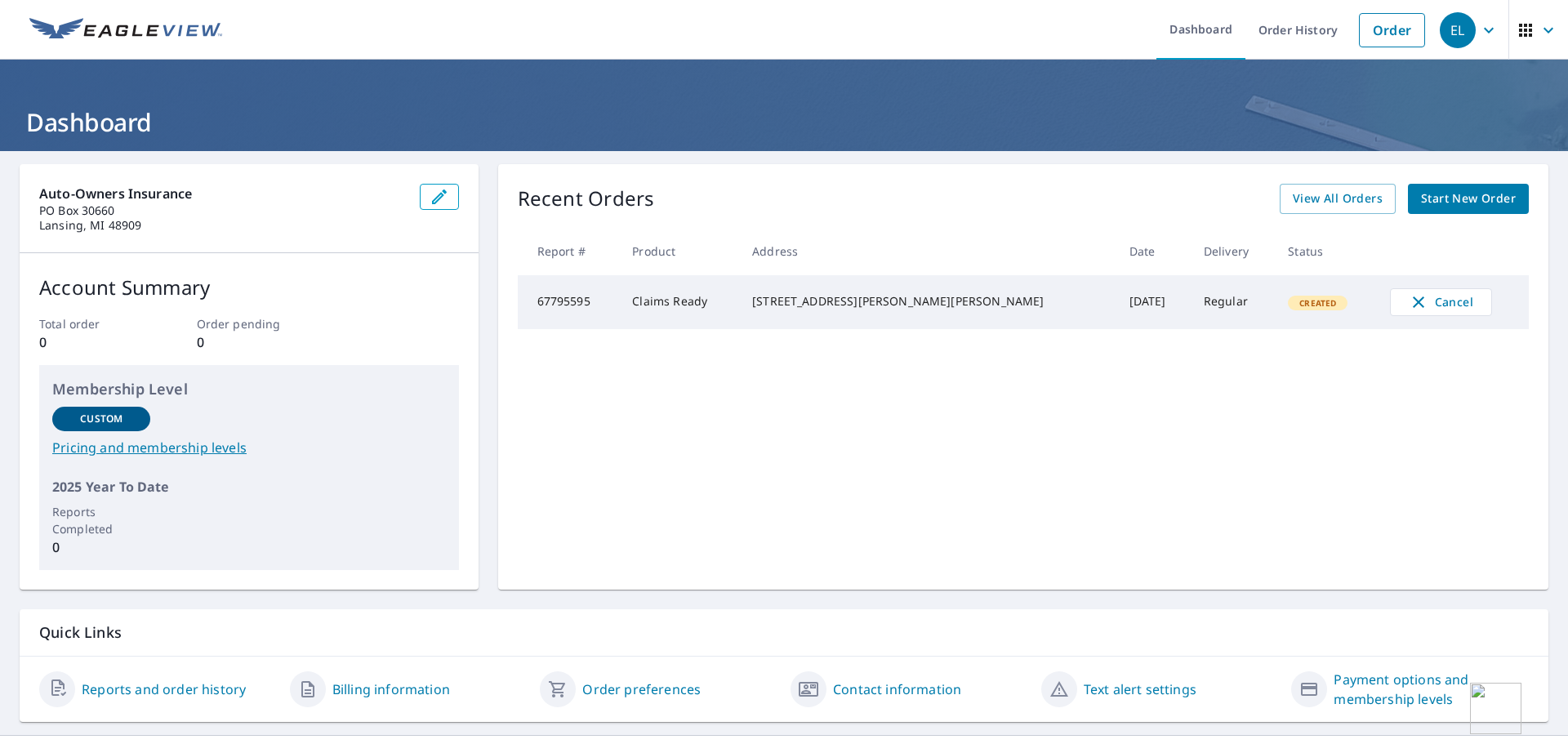
click at [1442, 23] on div "EL" at bounding box center [1458, 30] width 36 height 36
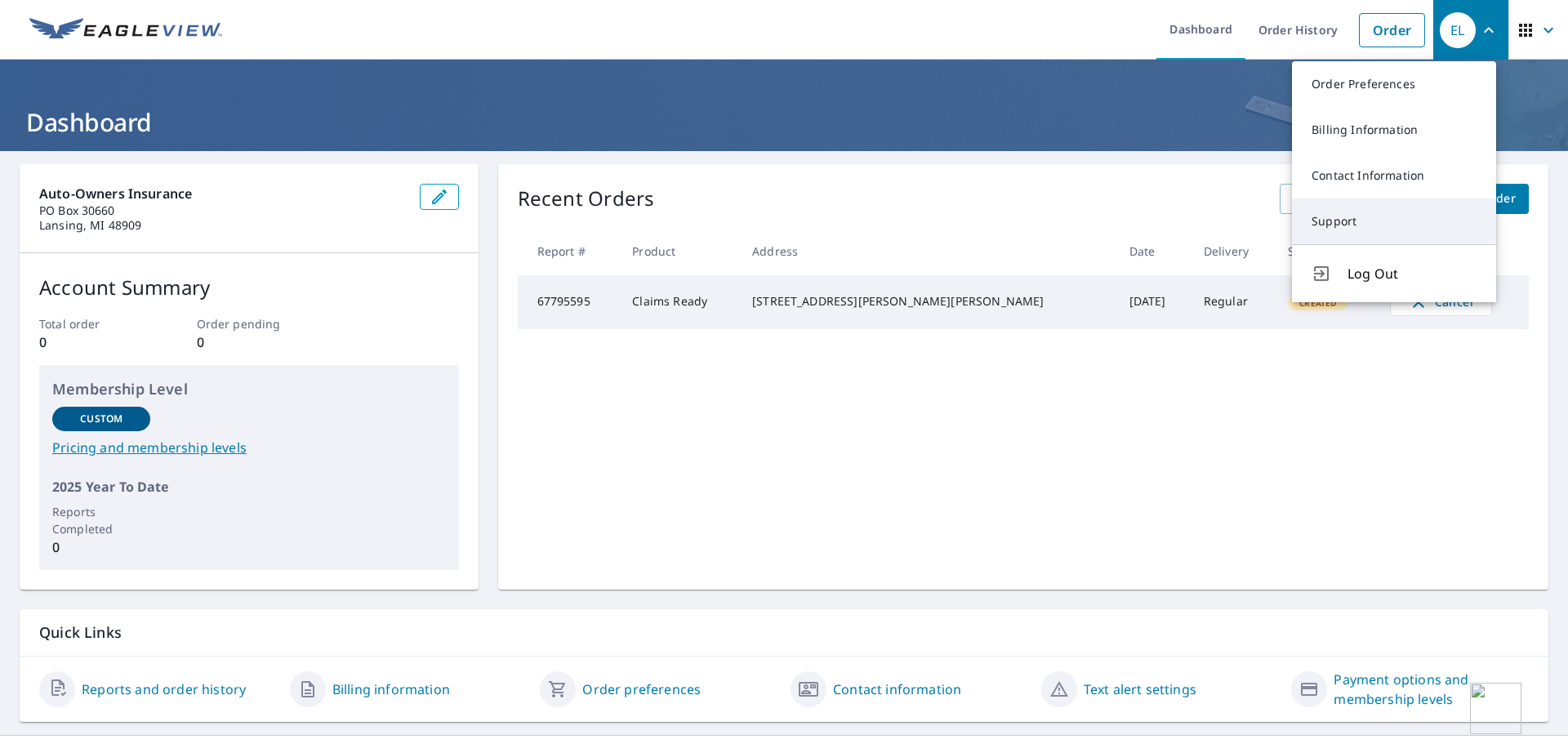
click at [1419, 217] on link "Support" at bounding box center [1394, 221] width 204 height 46
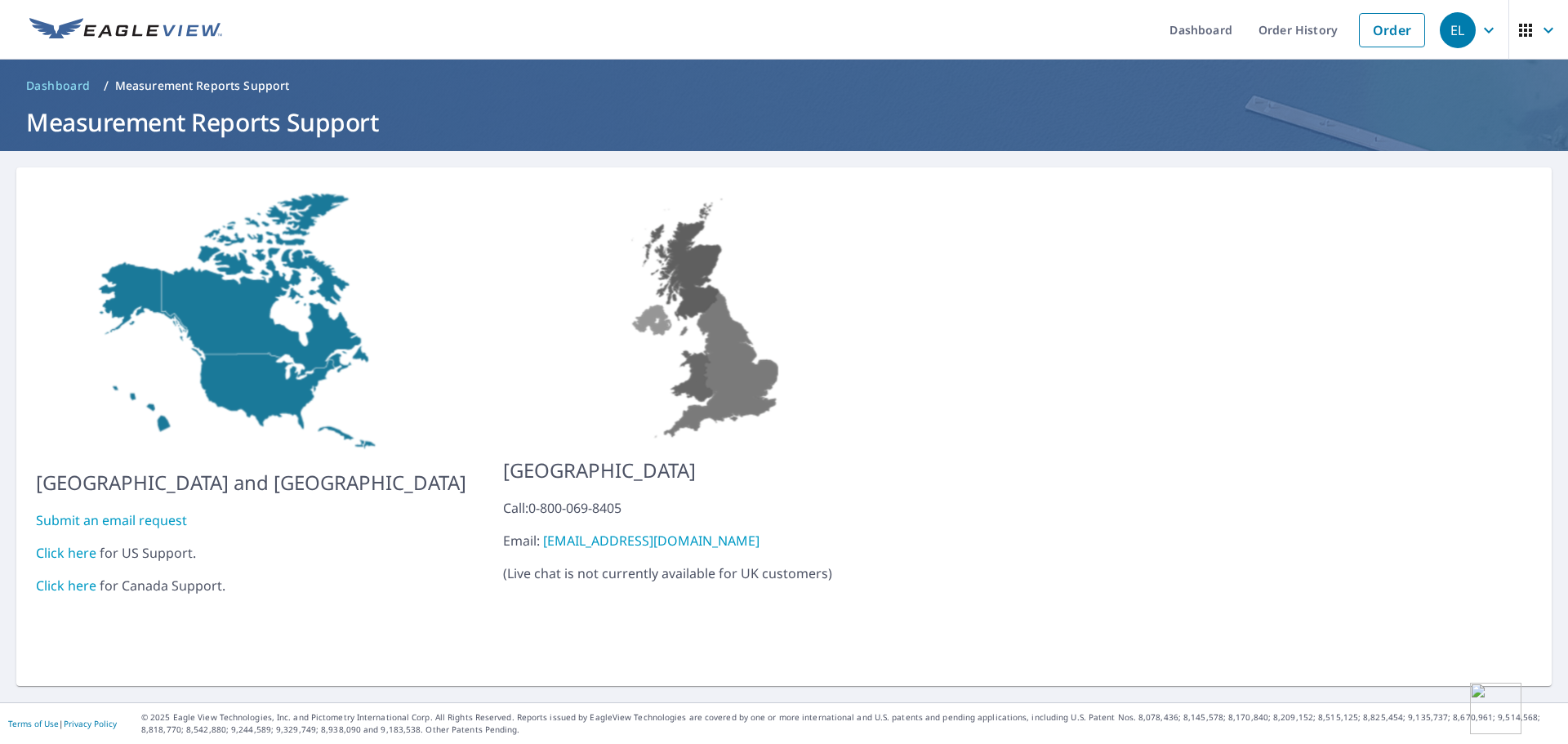
click at [1521, 22] on icon "button" at bounding box center [1526, 30] width 20 height 20
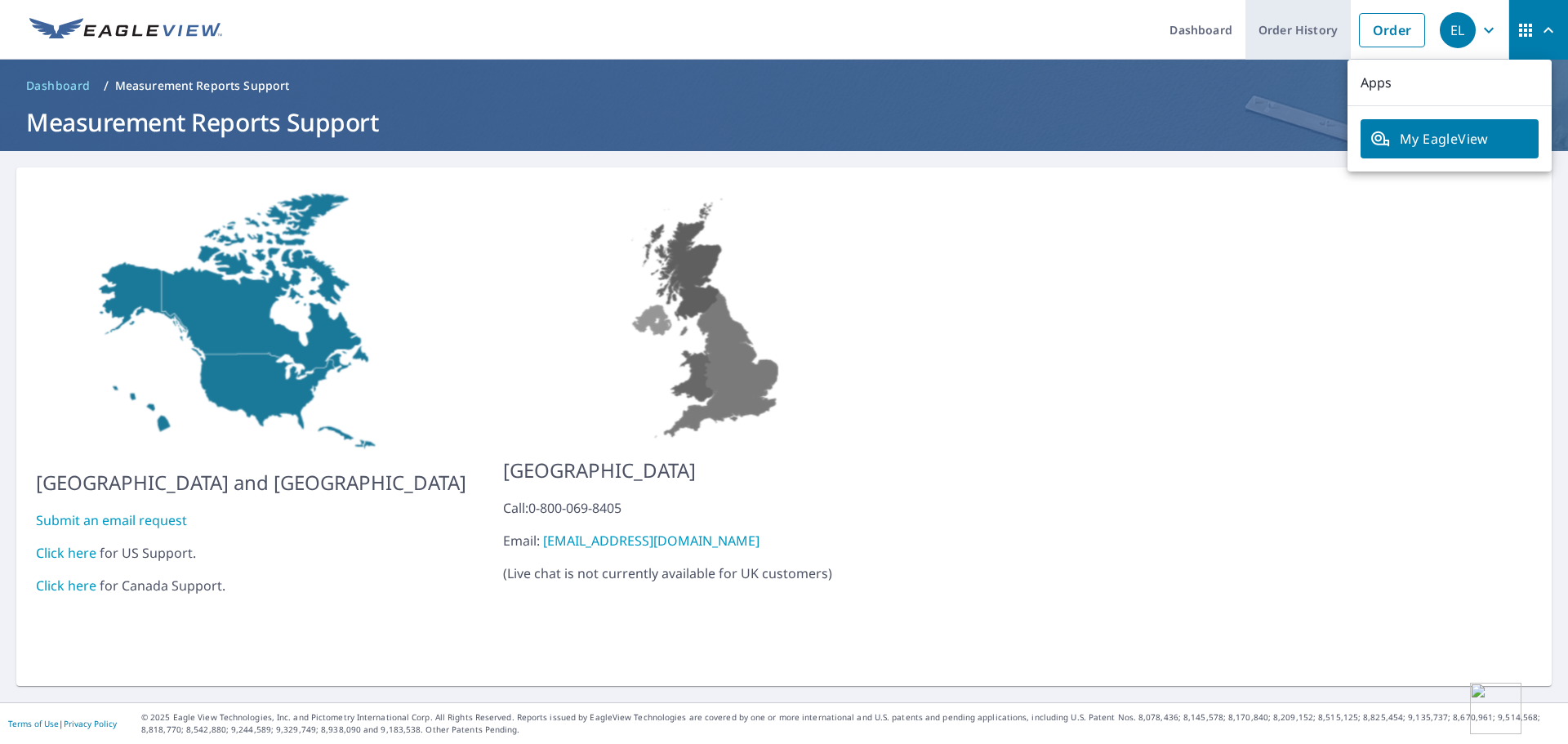
click at [1286, 25] on link "Order History" at bounding box center [1298, 30] width 106 height 60
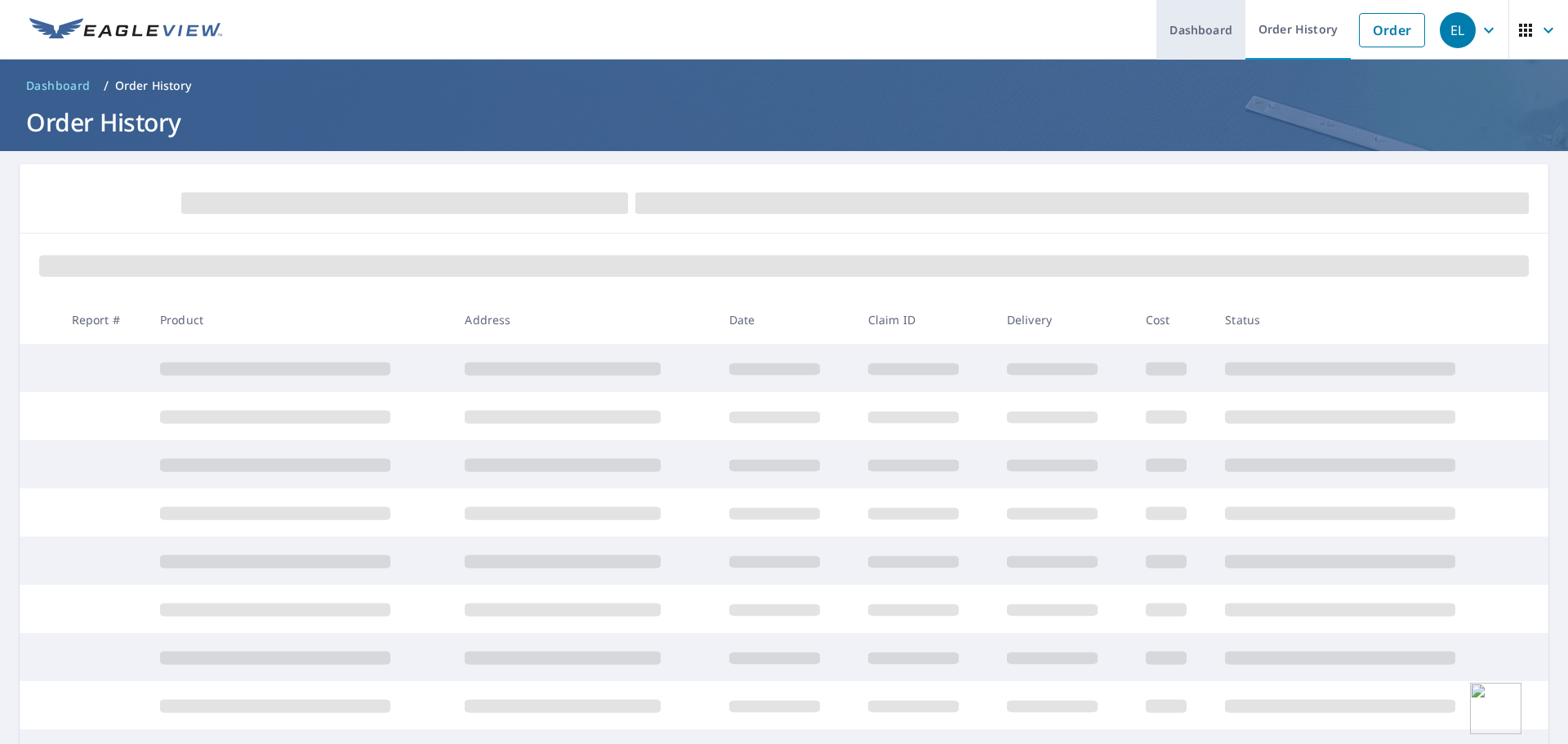
click at [1188, 28] on link "Dashboard" at bounding box center [1200, 30] width 89 height 60
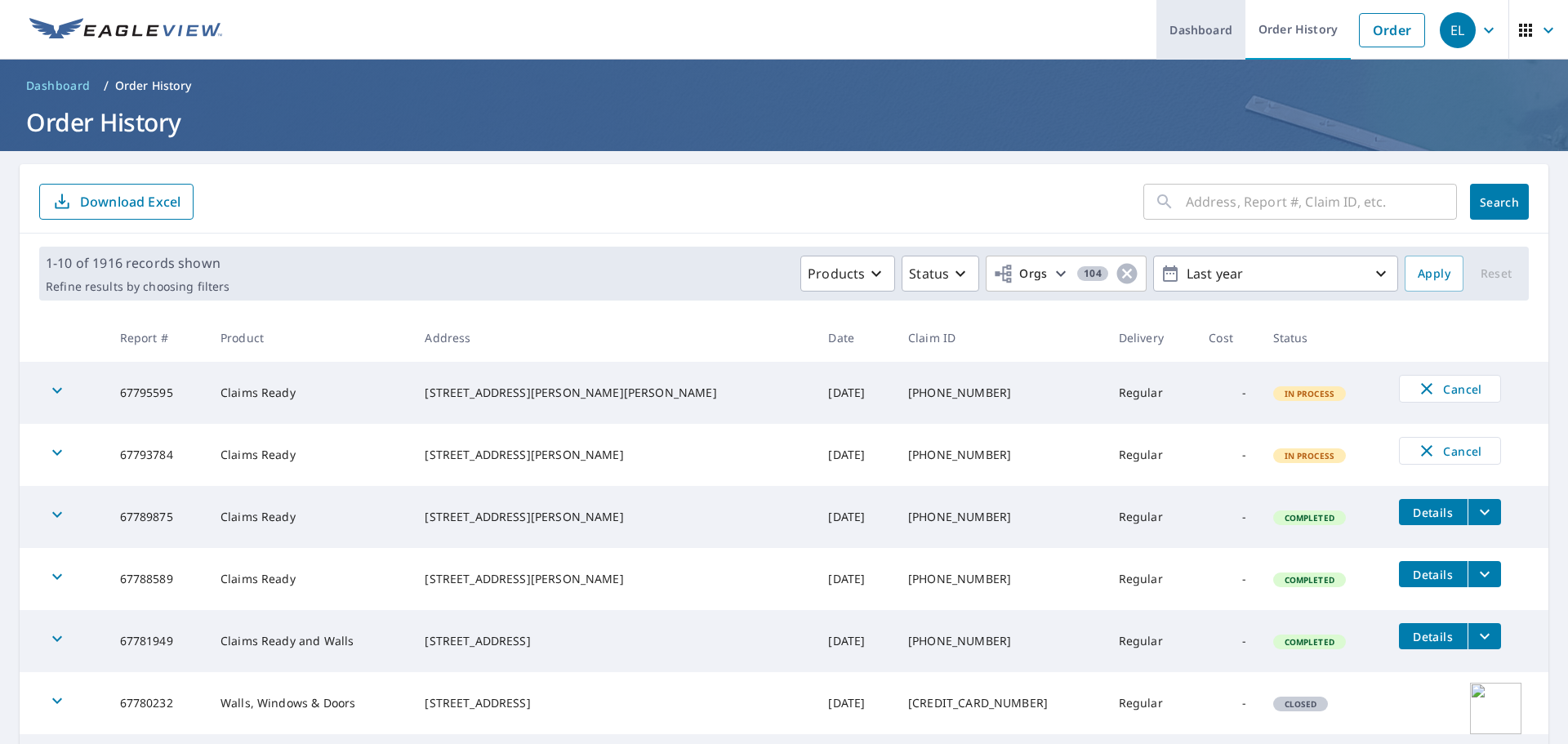
click at [1199, 30] on link "Dashboard" at bounding box center [1200, 30] width 89 height 60
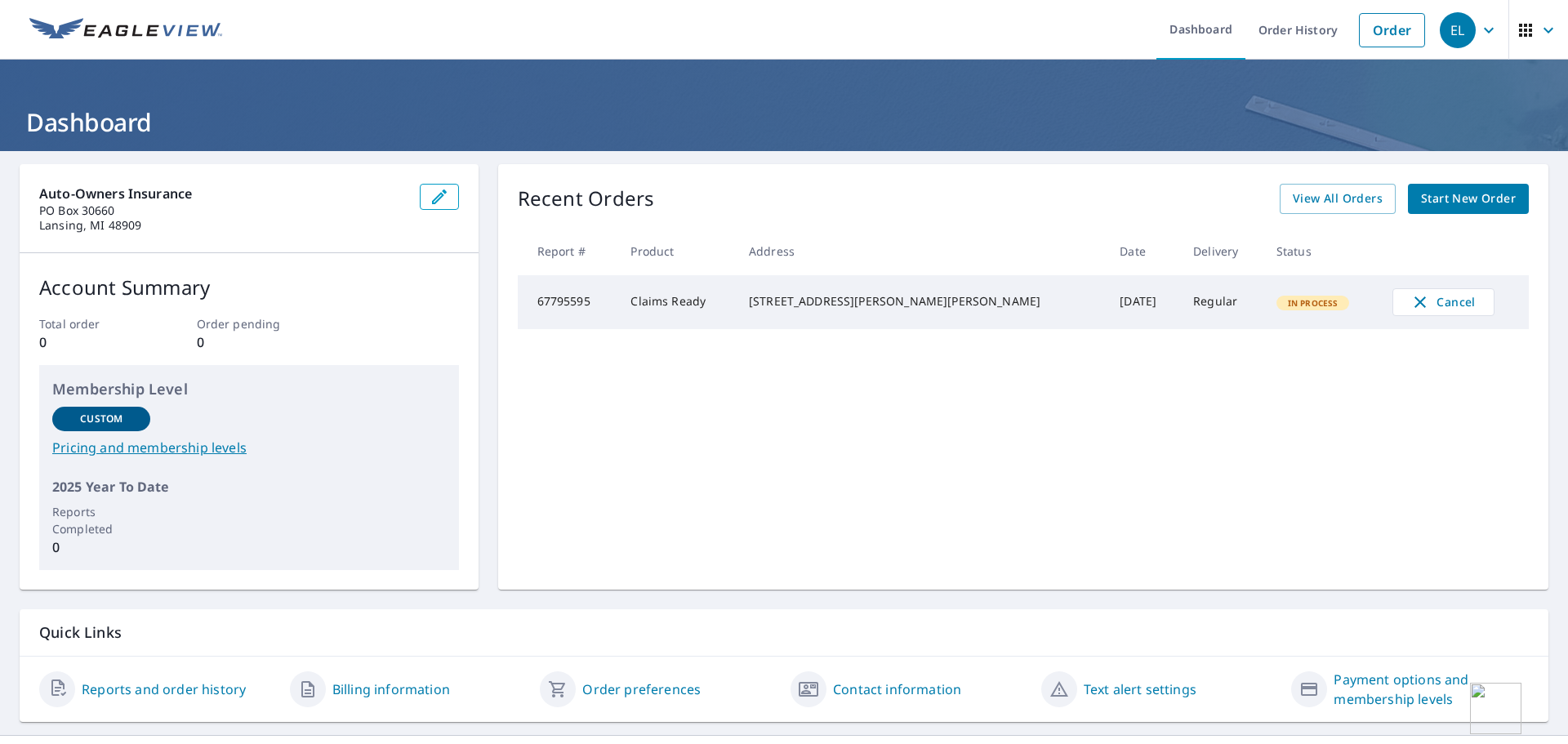
click at [1461, 35] on div "EL" at bounding box center [1458, 30] width 36 height 36
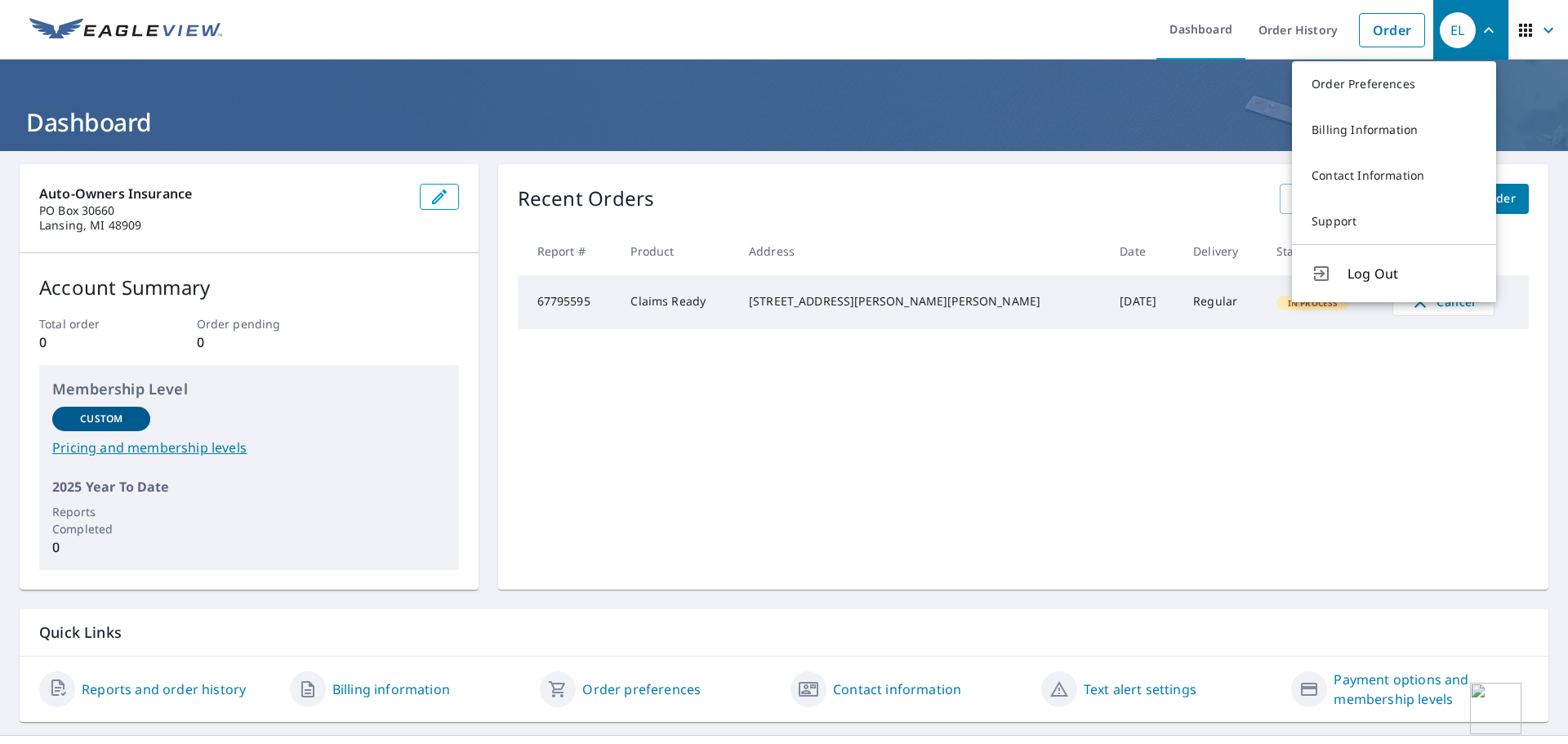
click at [1516, 39] on icon "button" at bounding box center [1526, 30] width 20 height 20
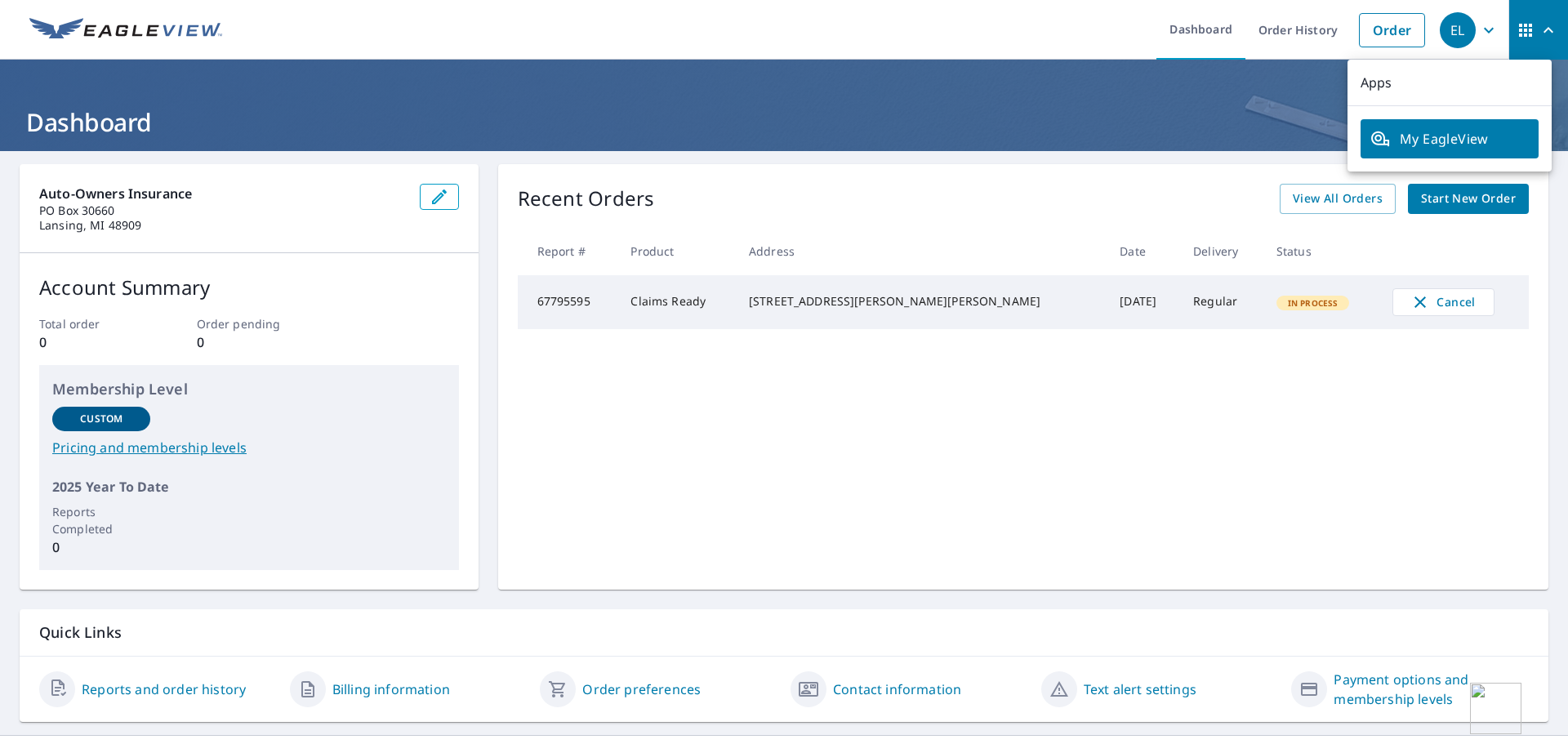
click at [1270, 86] on header "Dashboard" at bounding box center [784, 106] width 1568 height 91
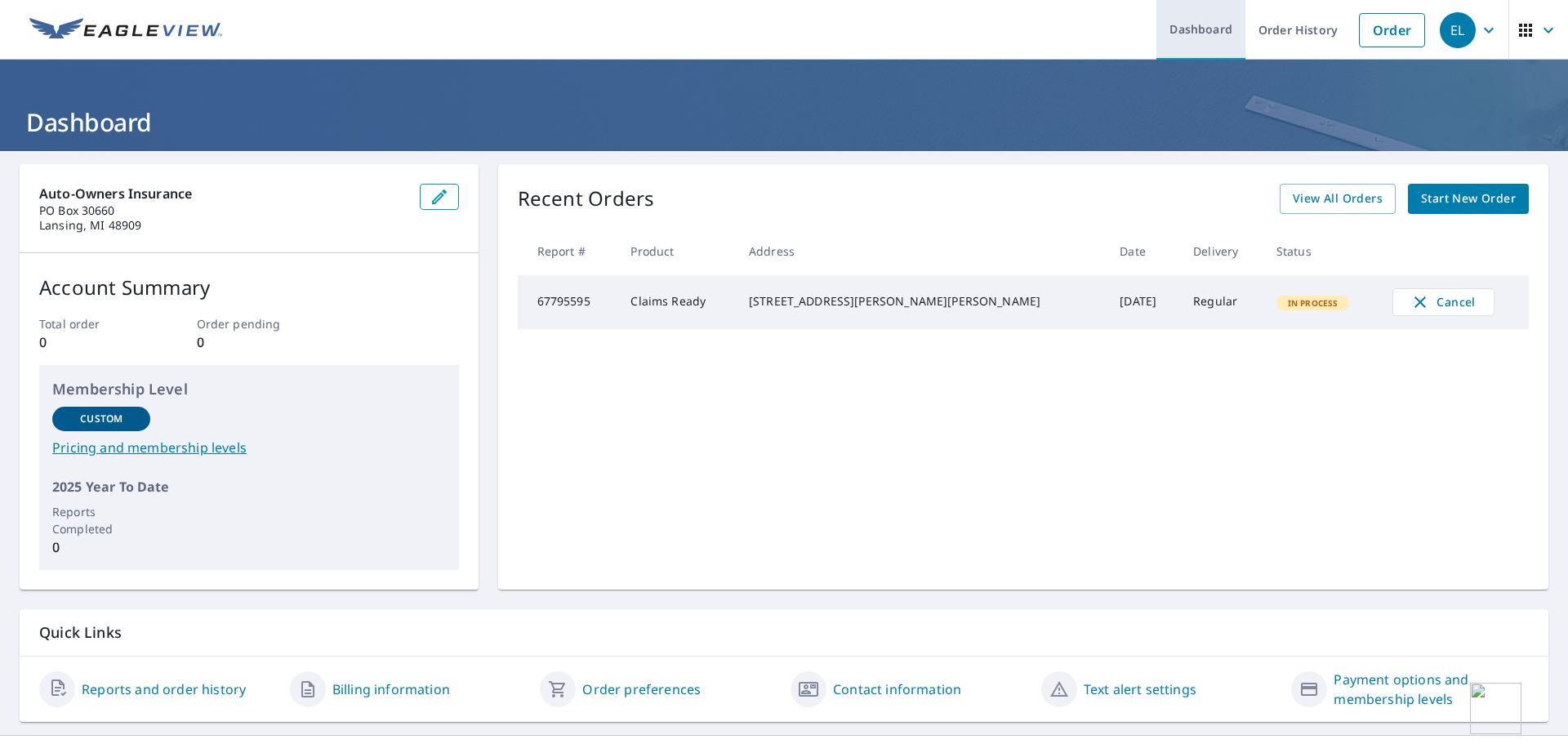
click at [1189, 27] on link "Dashboard" at bounding box center [1200, 30] width 89 height 60
click at [429, 198] on icon "button" at bounding box center [439, 197] width 20 height 20
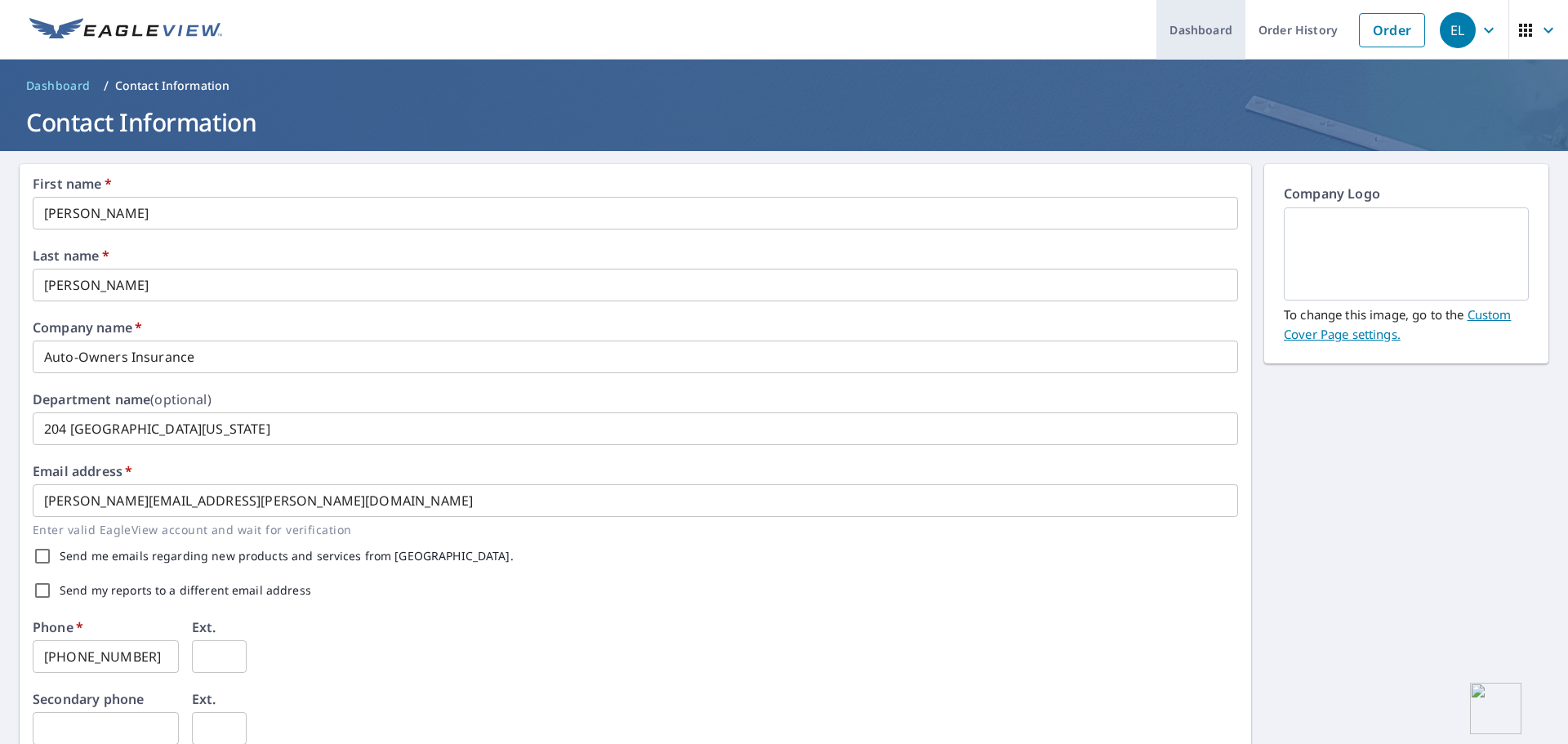
click at [1182, 27] on link "Dashboard" at bounding box center [1200, 30] width 89 height 60
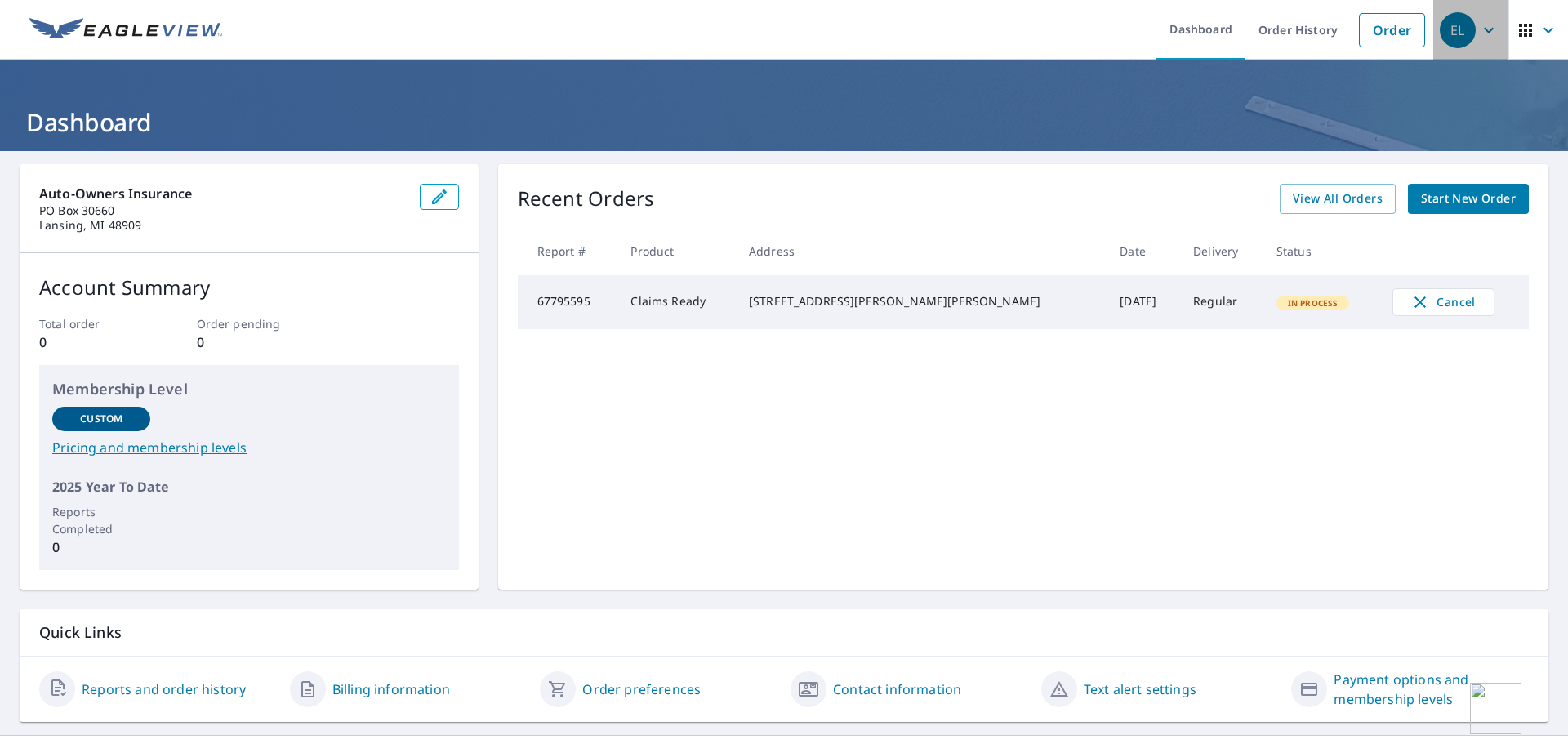
click at [1479, 39] on icon "button" at bounding box center [1489, 30] width 20 height 20
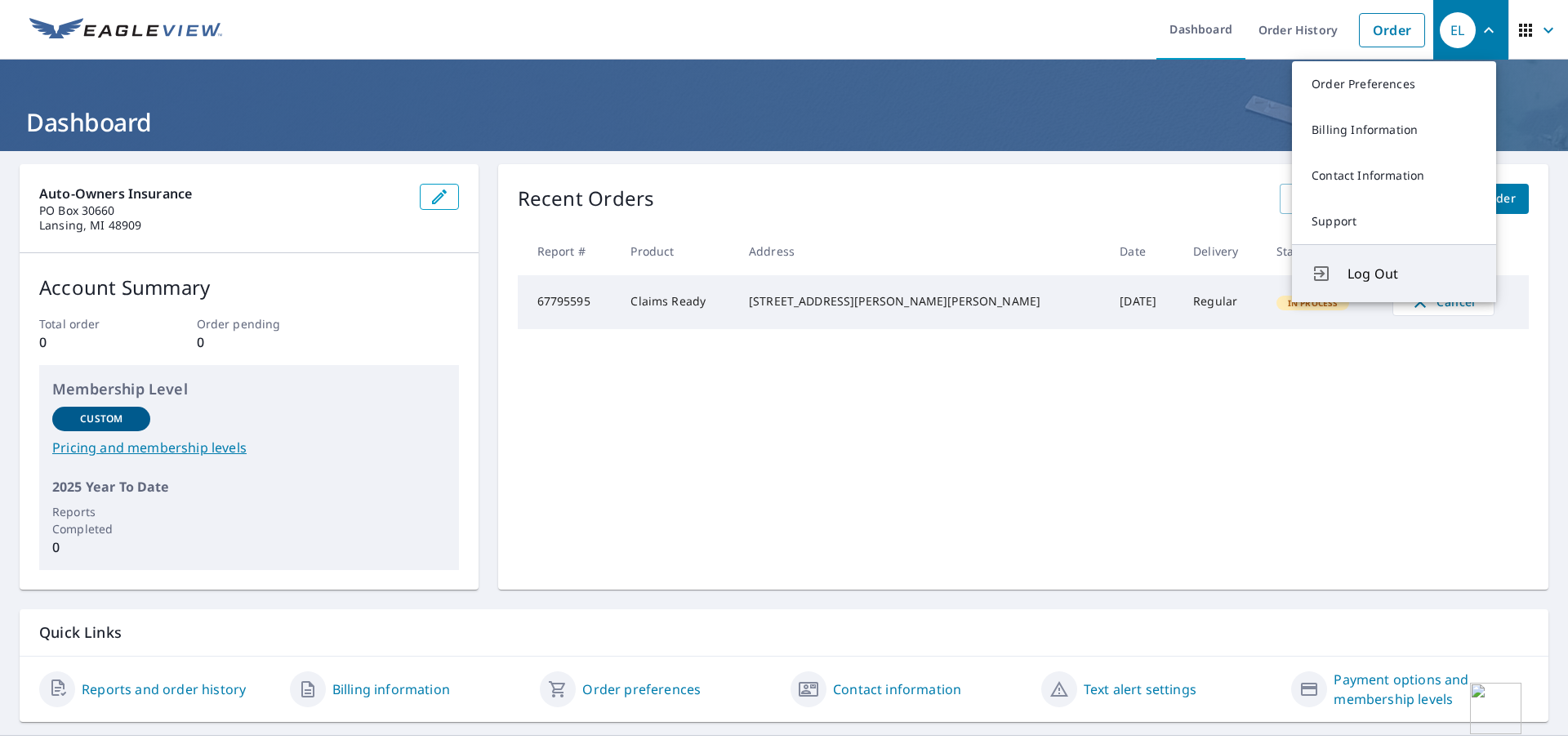
click at [1373, 265] on span "Log Out" at bounding box center [1412, 273] width 129 height 20
